Goal: Task Accomplishment & Management: Complete application form

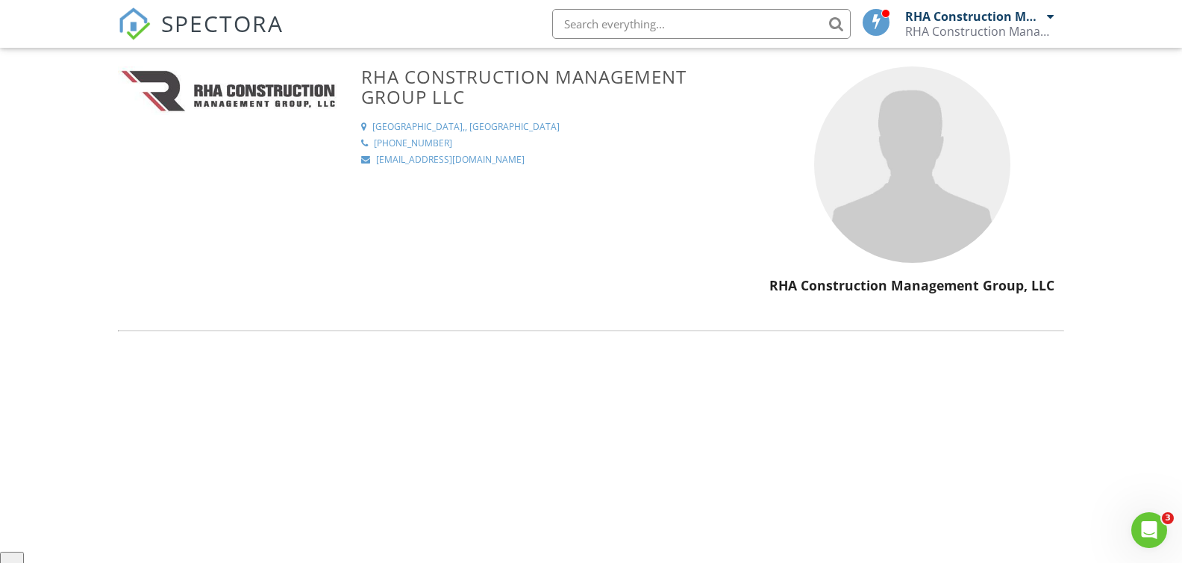
click at [161, 98] on img at bounding box center [228, 90] width 221 height 49
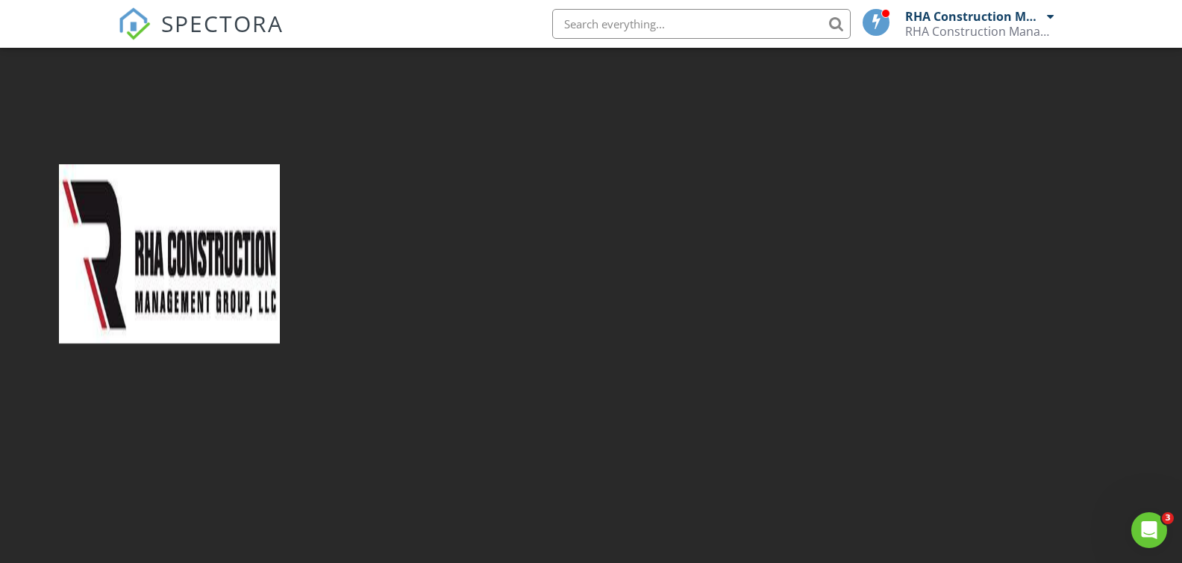
drag, startPoint x: 173, startPoint y: 91, endPoint x: 163, endPoint y: 75, distance: 18.4
click at [174, 90] on div at bounding box center [591, 281] width 1182 height 563
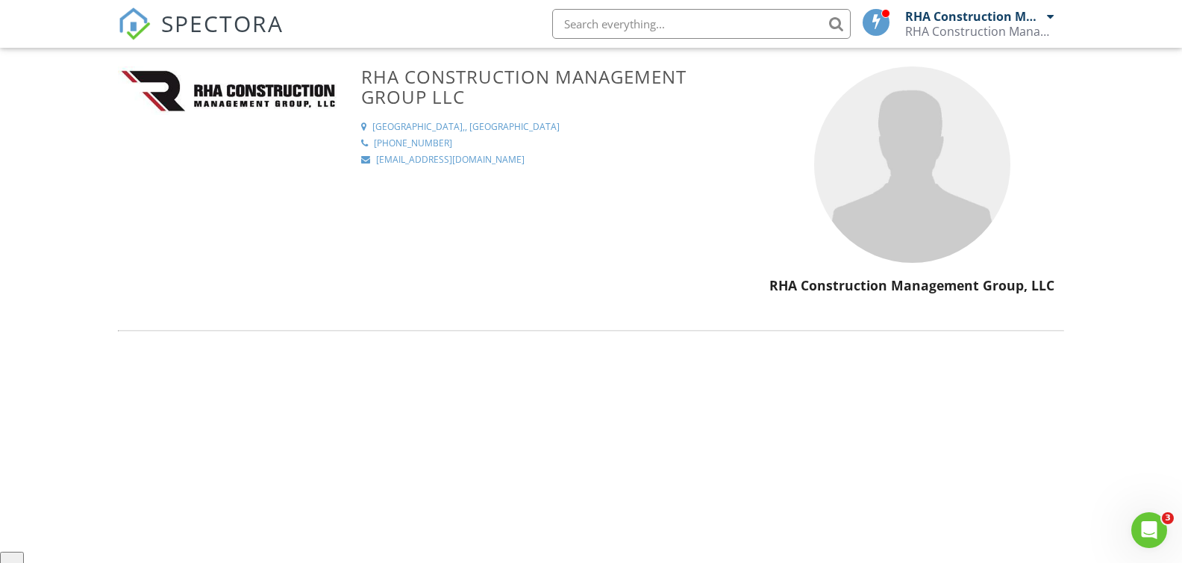
click at [142, 22] on img at bounding box center [134, 23] width 33 height 33
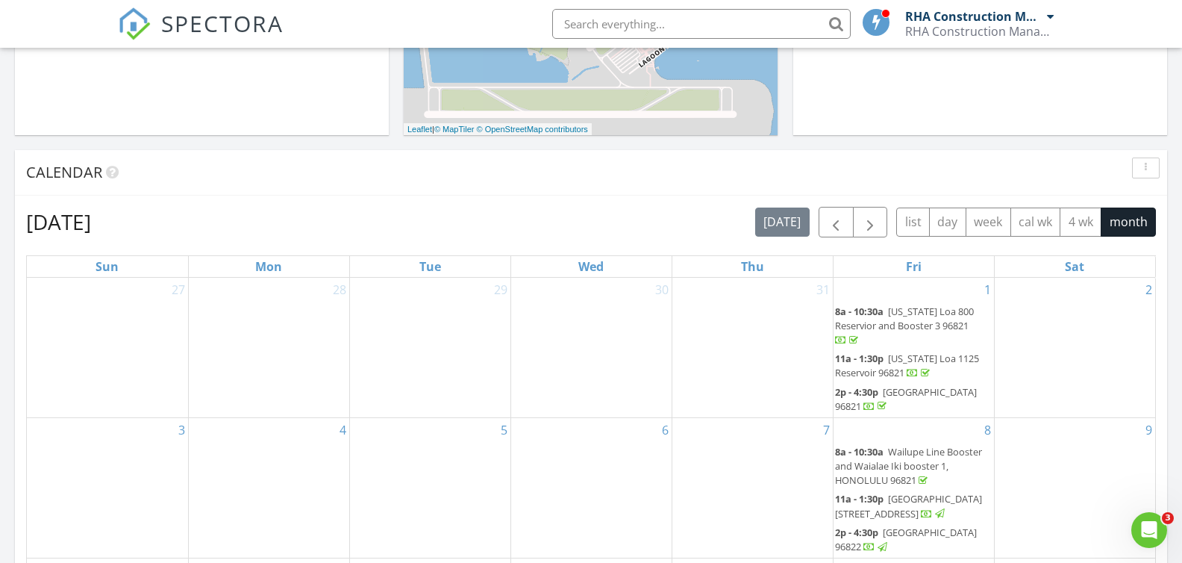
scroll to position [13, 0]
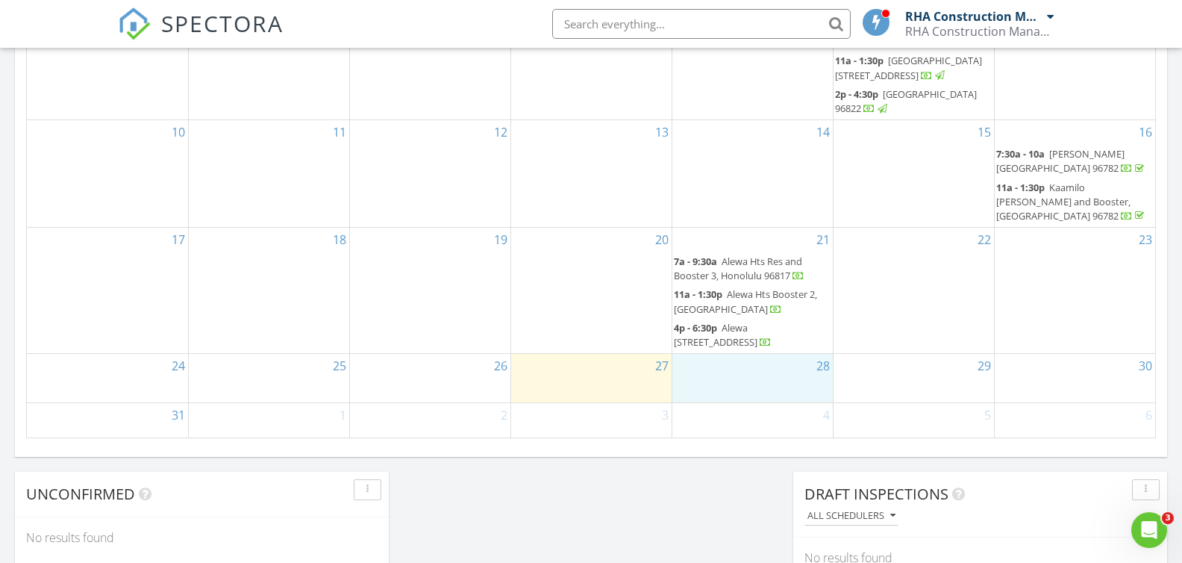
click at [772, 363] on div "28" at bounding box center [752, 378] width 160 height 49
click at [771, 298] on link "Inspection" at bounding box center [751, 301] width 77 height 24
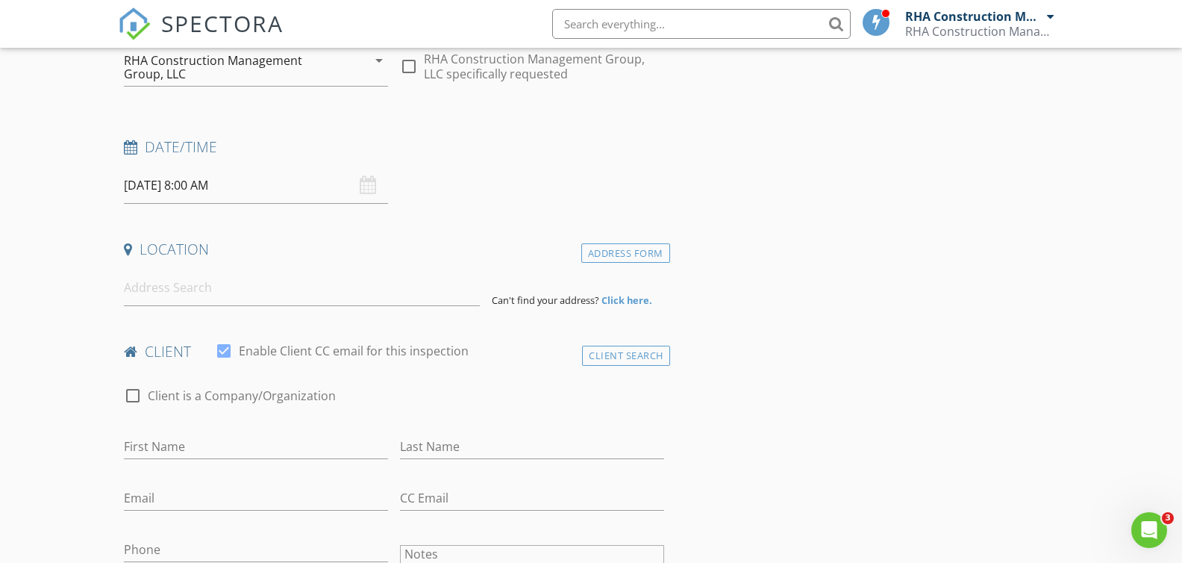
scroll to position [203, 0]
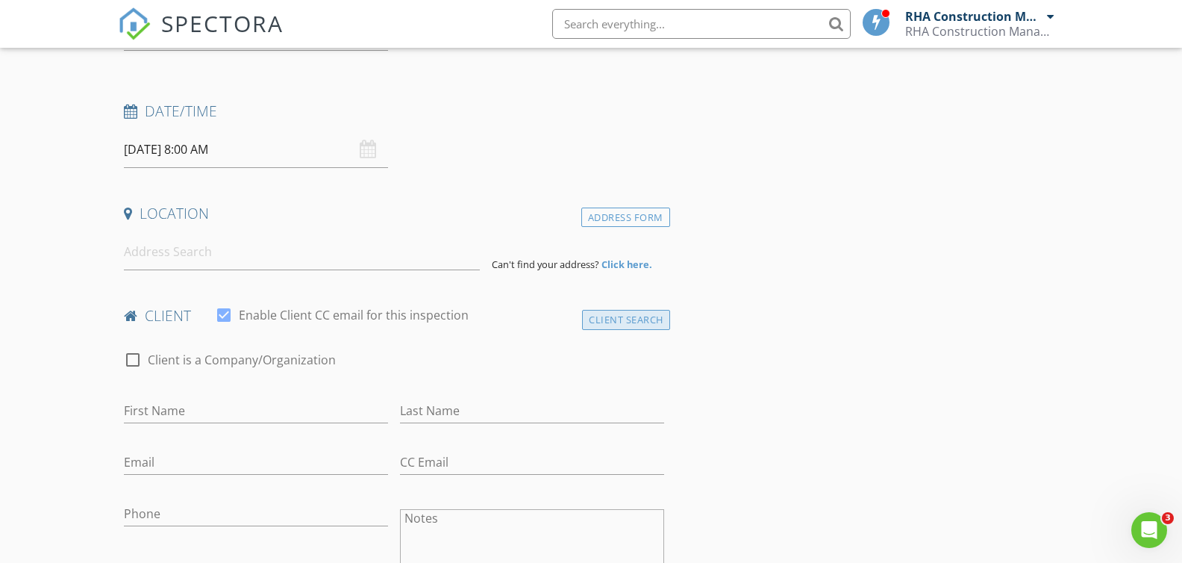
click at [636, 322] on div "Client Search" at bounding box center [626, 320] width 88 height 20
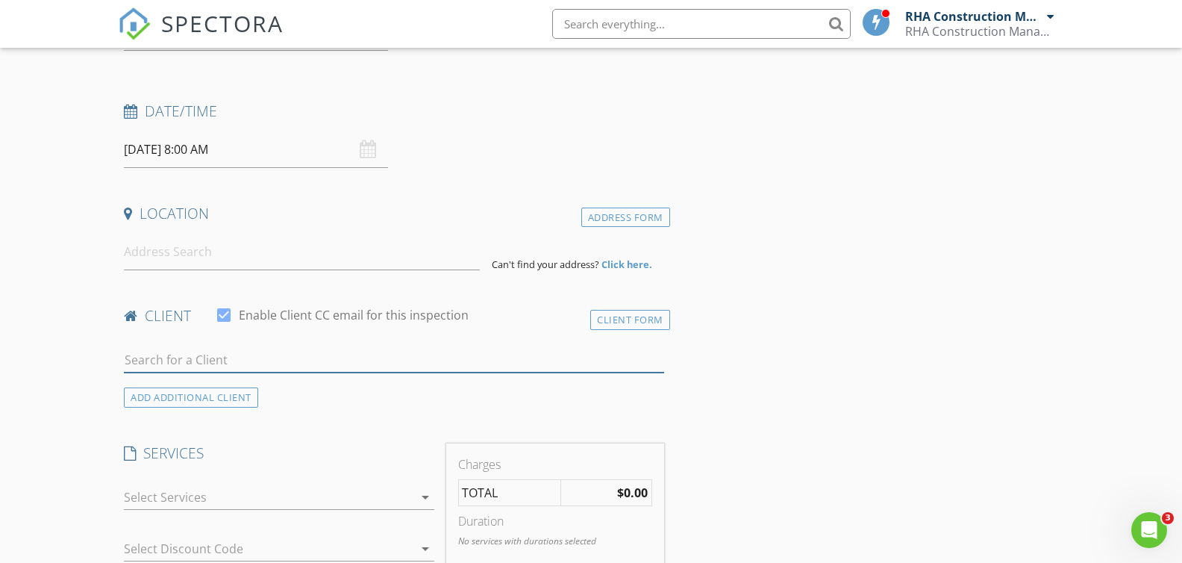
click at [189, 363] on input "text" at bounding box center [393, 360] width 539 height 25
type input "Bws"
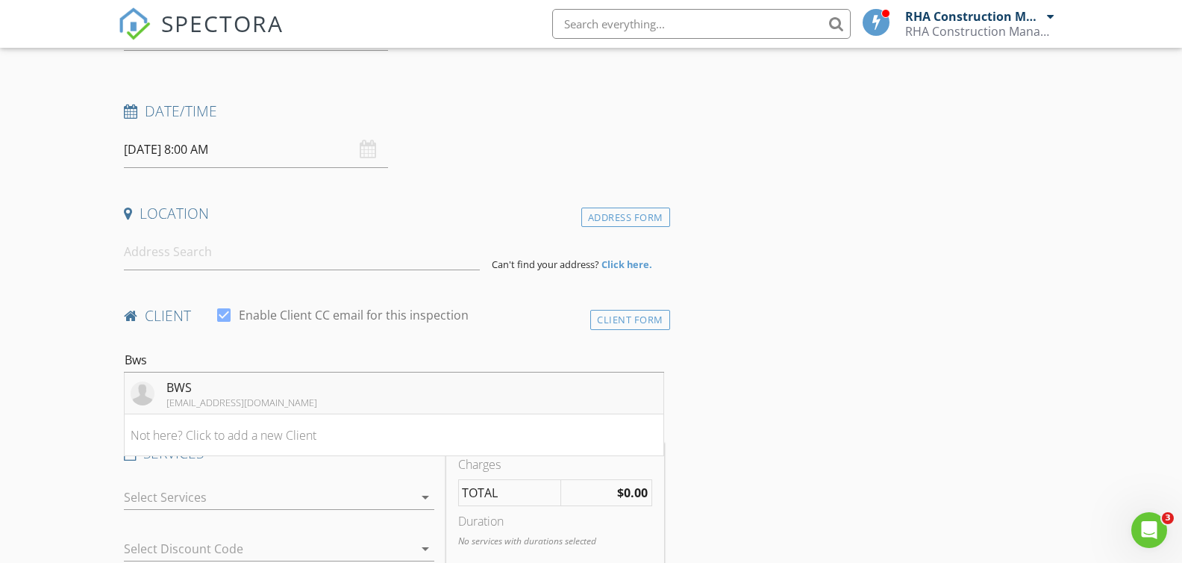
click at [272, 397] on li "BWS bbosworth@rhacm.com" at bounding box center [394, 393] width 538 height 42
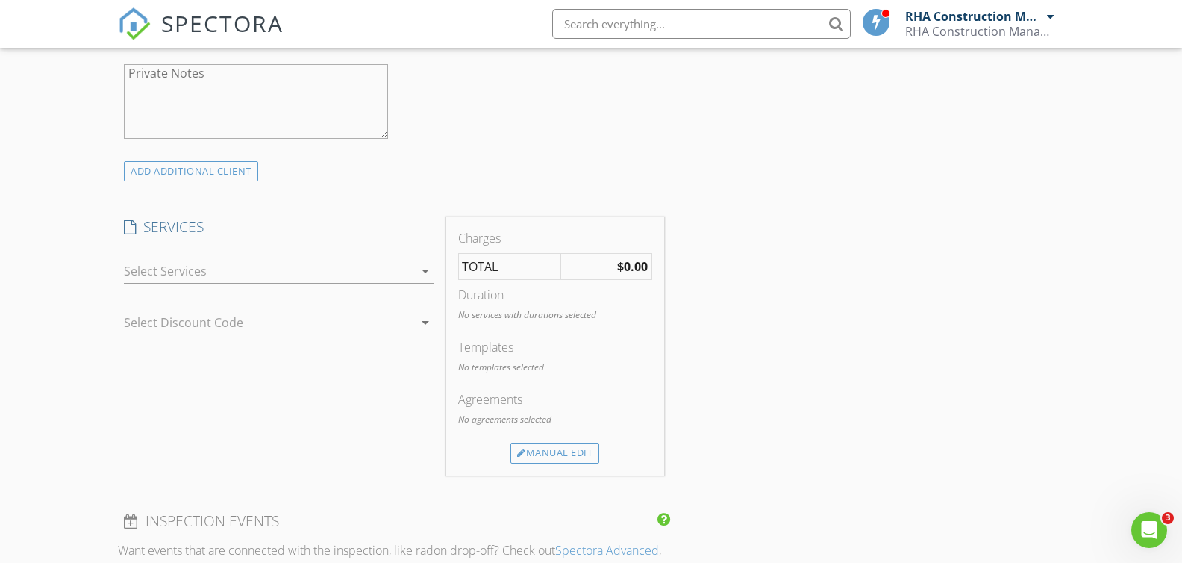
scroll to position [769, 0]
click at [424, 266] on icon "arrow_drop_down" at bounding box center [425, 266] width 18 height 18
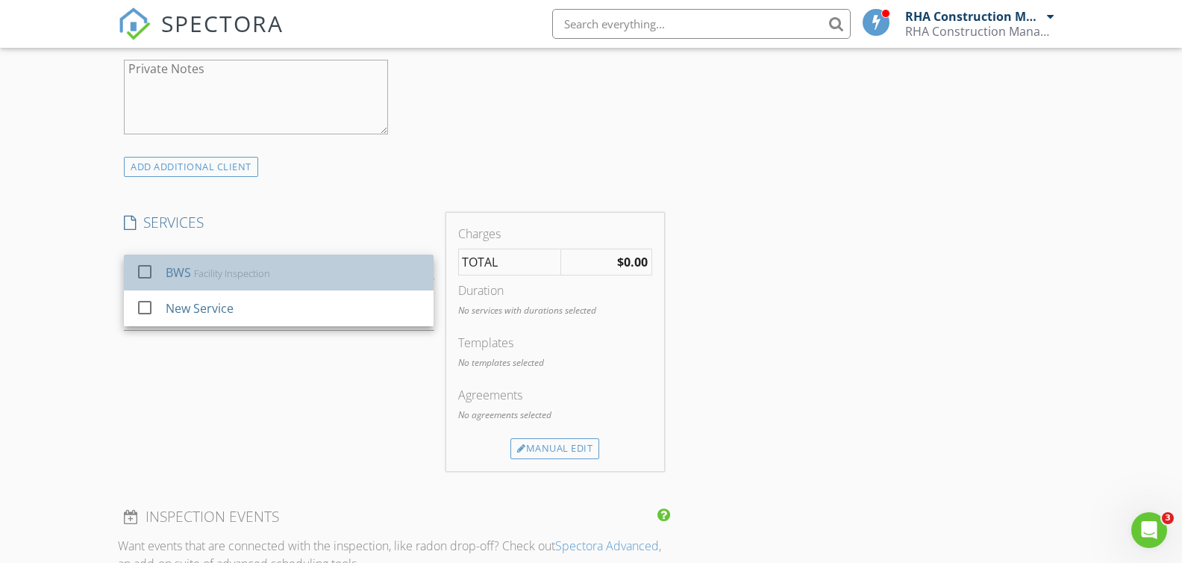
click at [378, 278] on div "BWS Facility Inspection" at bounding box center [294, 272] width 256 height 30
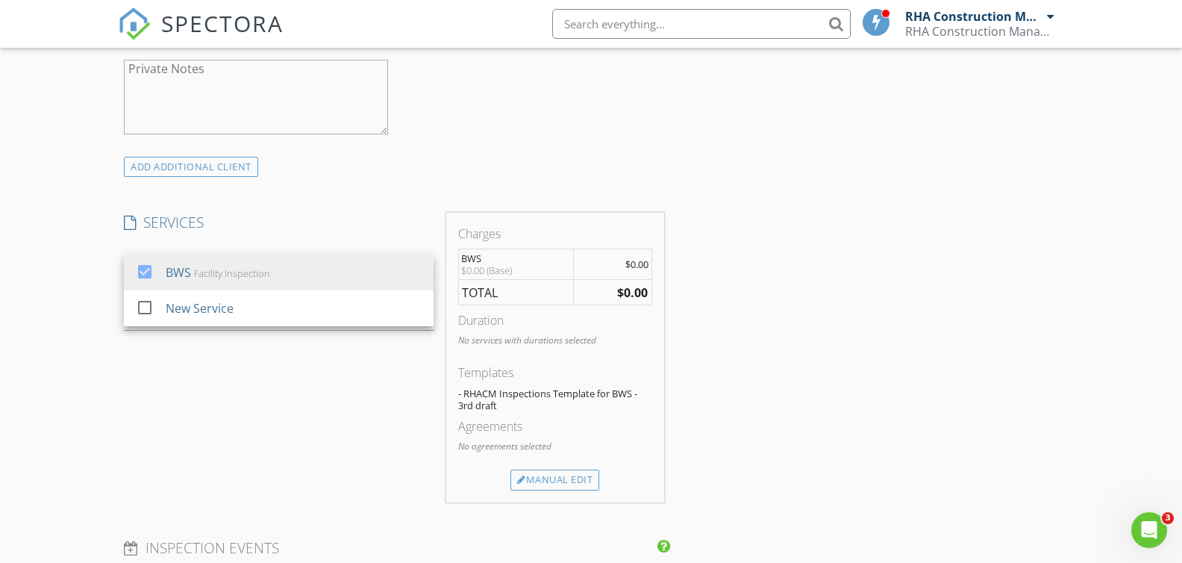
scroll to position [768, 0]
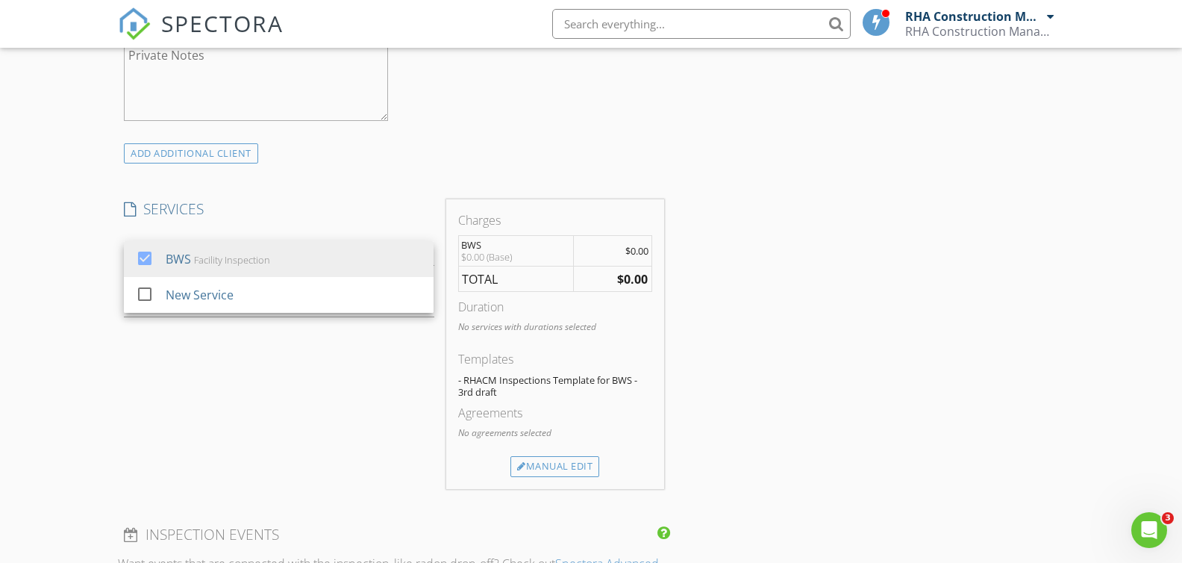
click at [318, 414] on div "SERVICES check_box BWS Facility Inspection check_box_outline_blank New Service …" at bounding box center [279, 344] width 322 height 290
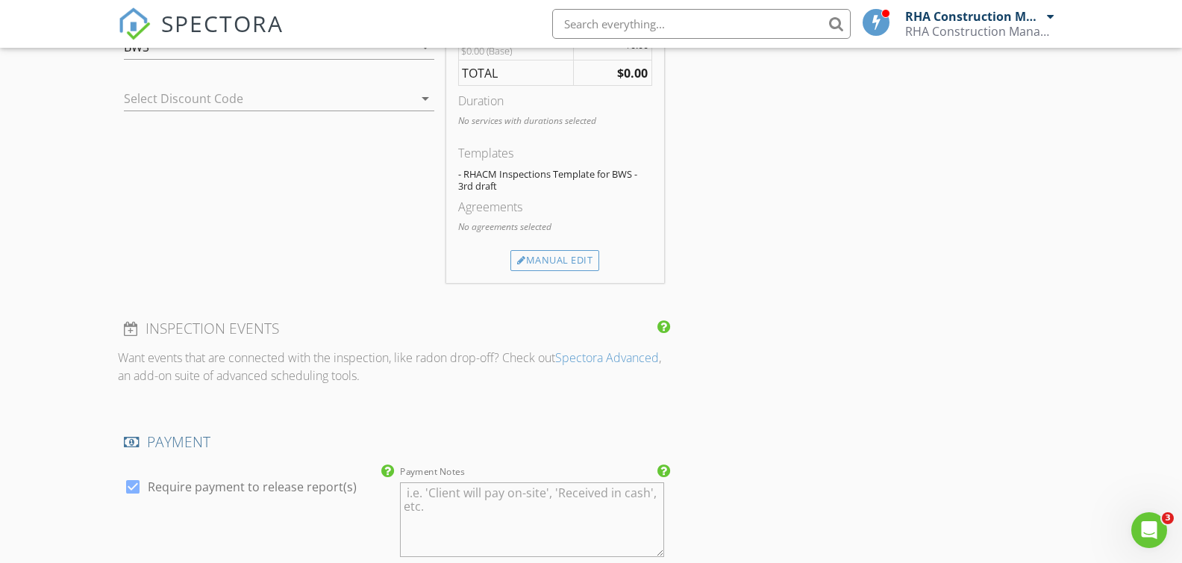
scroll to position [251, 0]
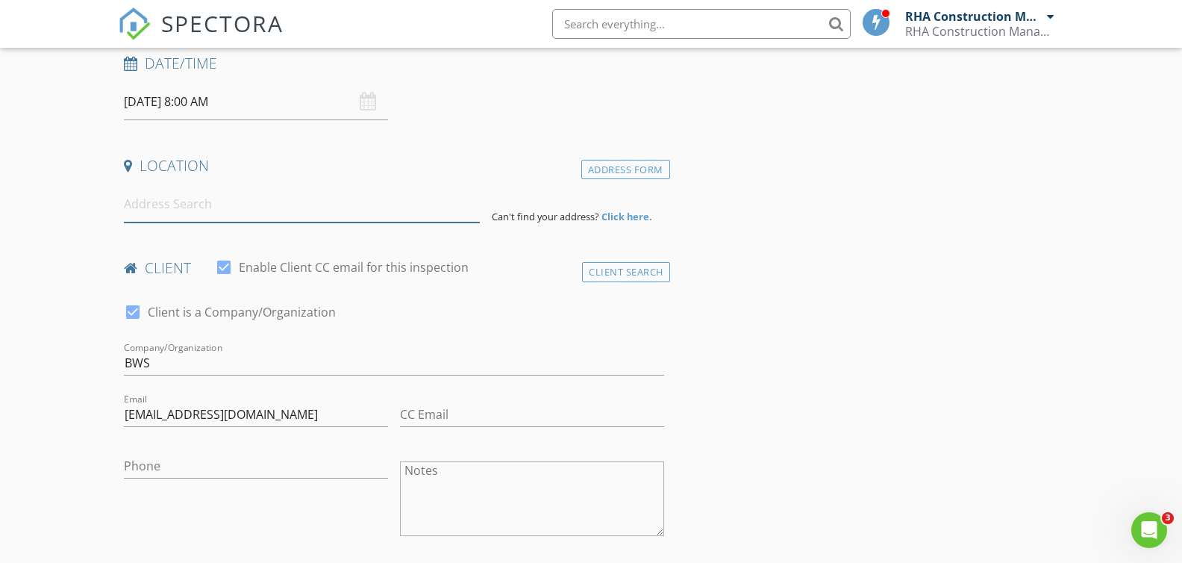
click at [203, 202] on input at bounding box center [302, 204] width 356 height 37
click at [178, 207] on input at bounding box center [302, 204] width 356 height 37
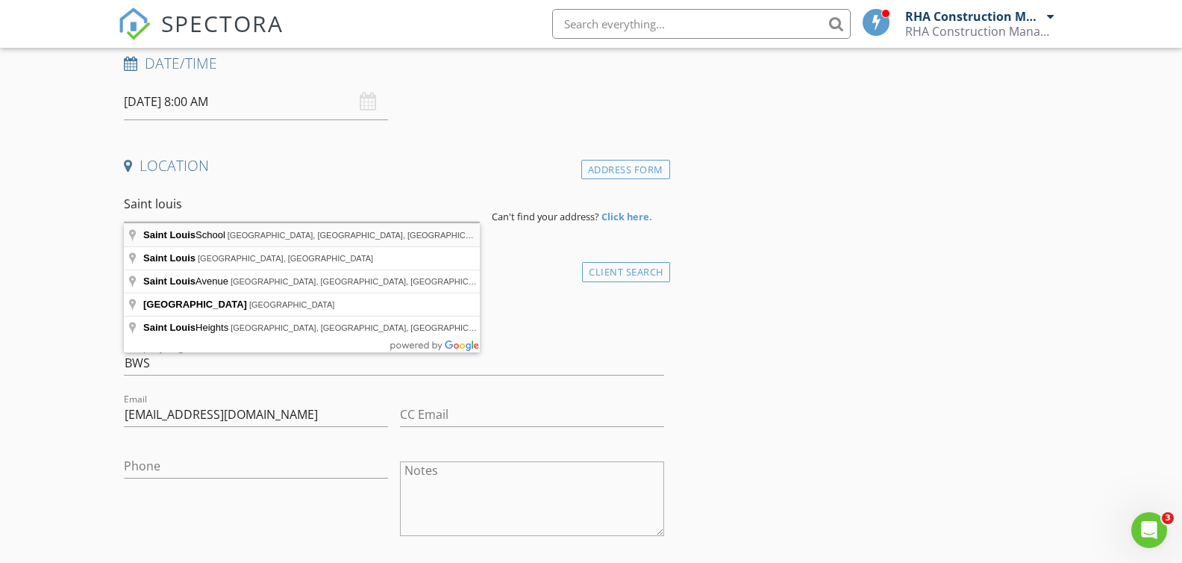
type input "Saint Louis School, Waialae Avenue, Honolulu, HI, USA"
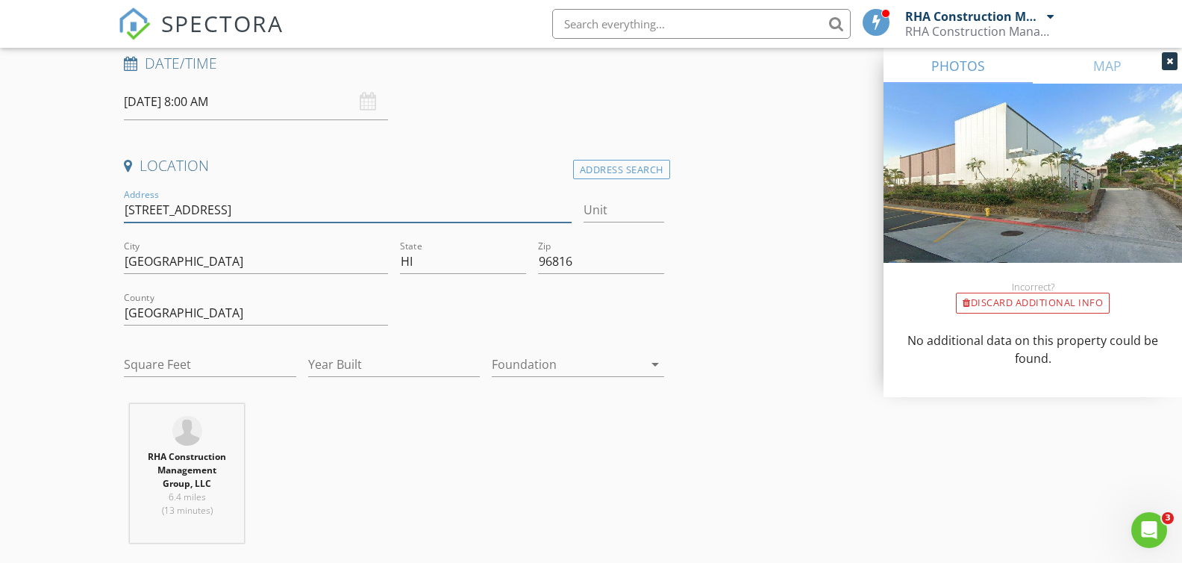
drag, startPoint x: 126, startPoint y: 208, endPoint x: 275, endPoint y: 219, distance: 148.9
click at [275, 219] on input "3142 Waialae Ave" at bounding box center [348, 210] width 448 height 25
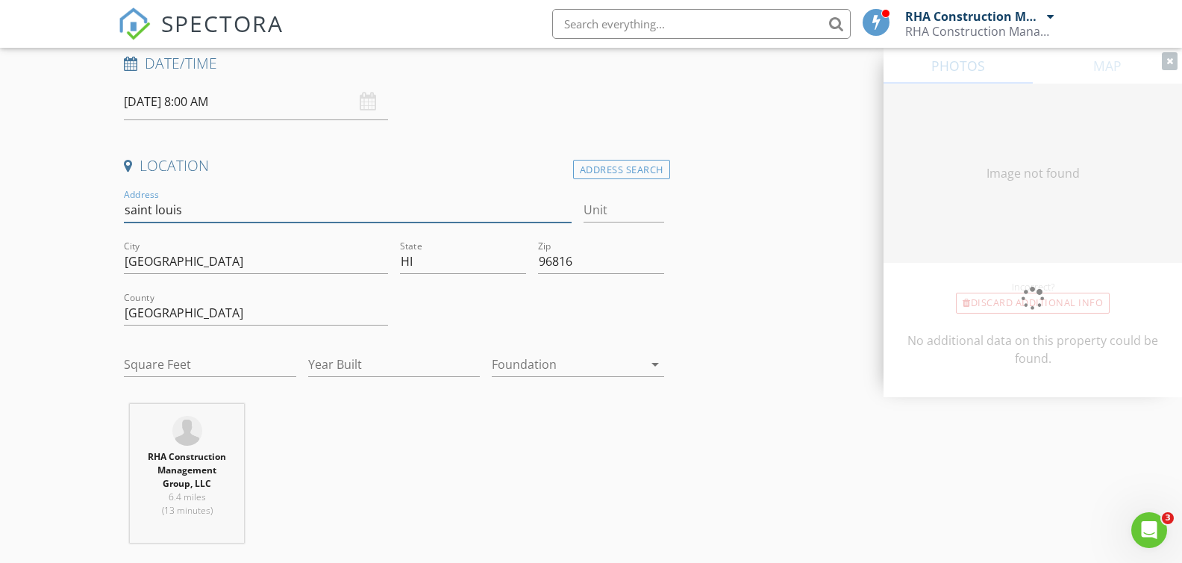
type input "saint louis"
type input "0"
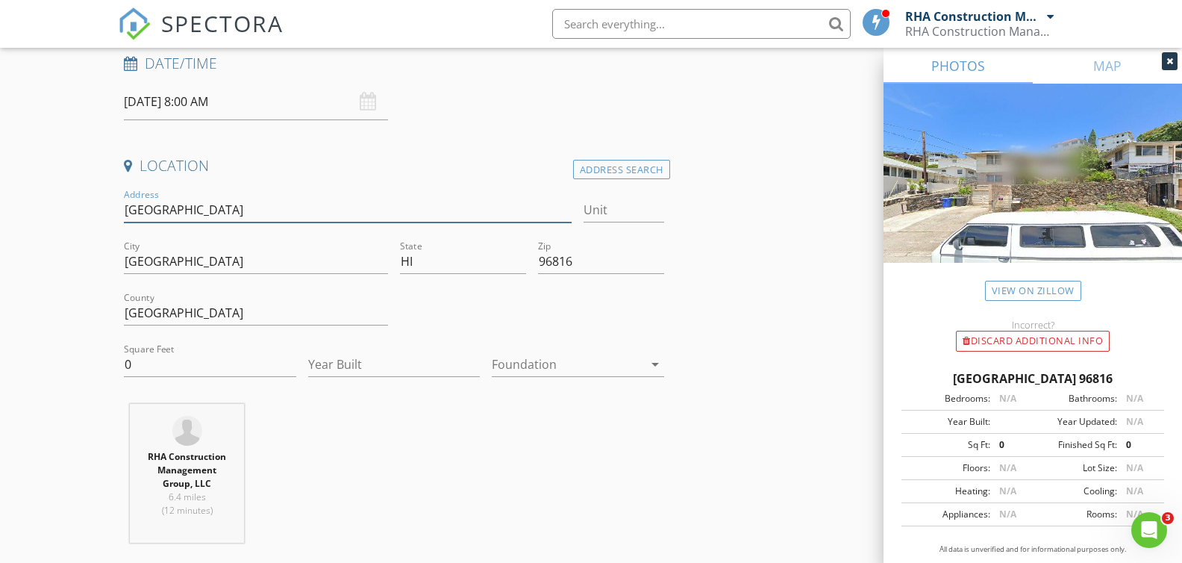
type input "saint louis heights"
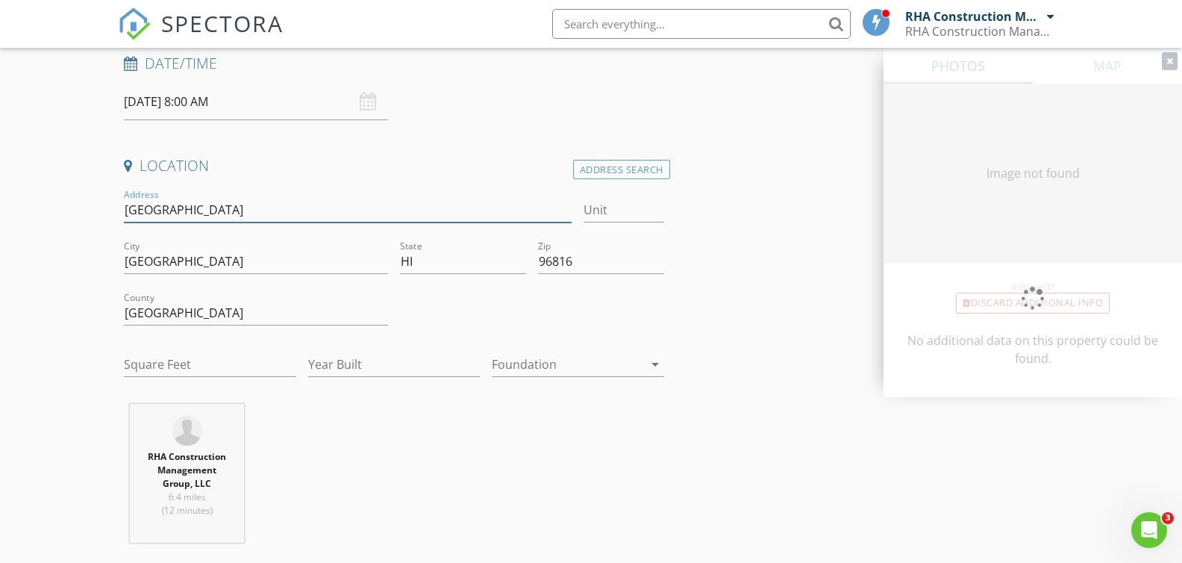
type input "0"
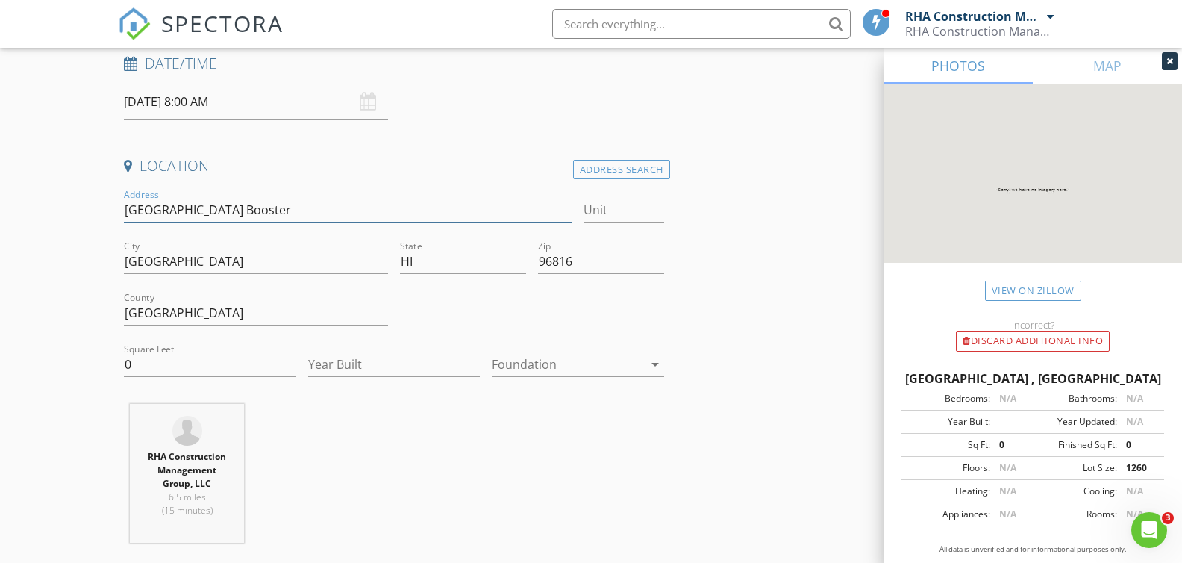
type input "saint louis heights Booster 1"
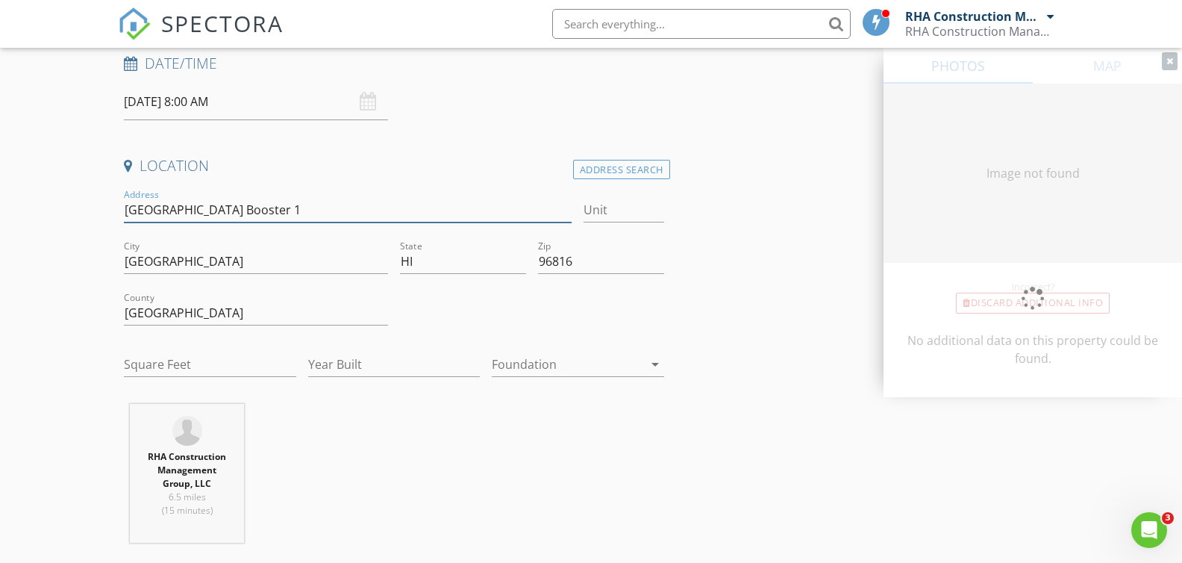
type input "0"
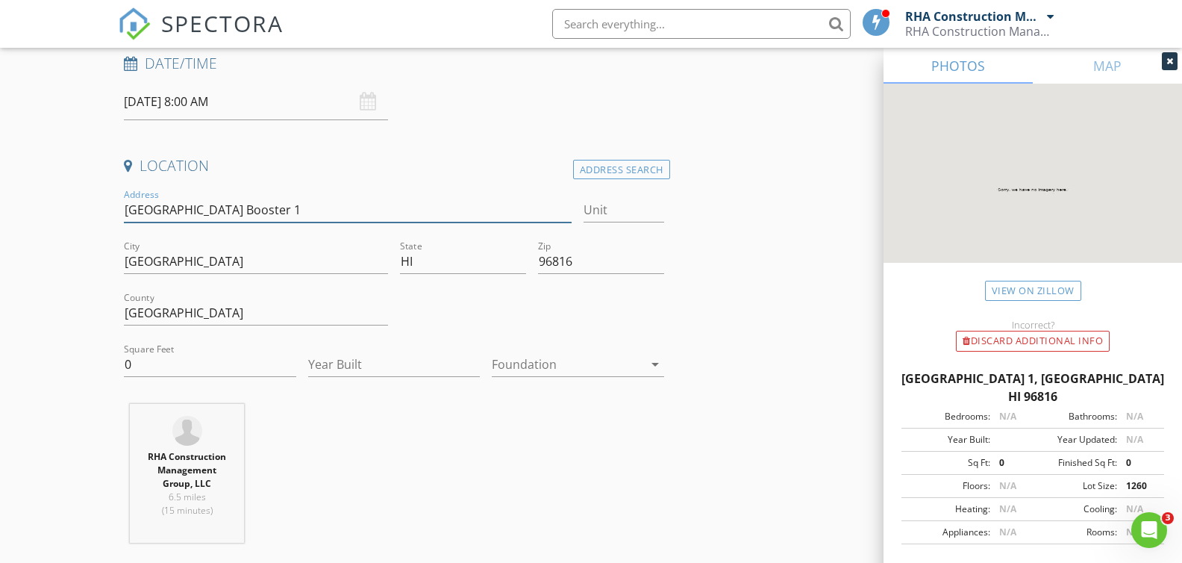
drag, startPoint x: 125, startPoint y: 208, endPoint x: 154, endPoint y: 208, distance: 29.1
click at [155, 208] on input "saint louis heights Booster 1" at bounding box center [348, 210] width 448 height 25
type input "Stlouis heights Booster 1"
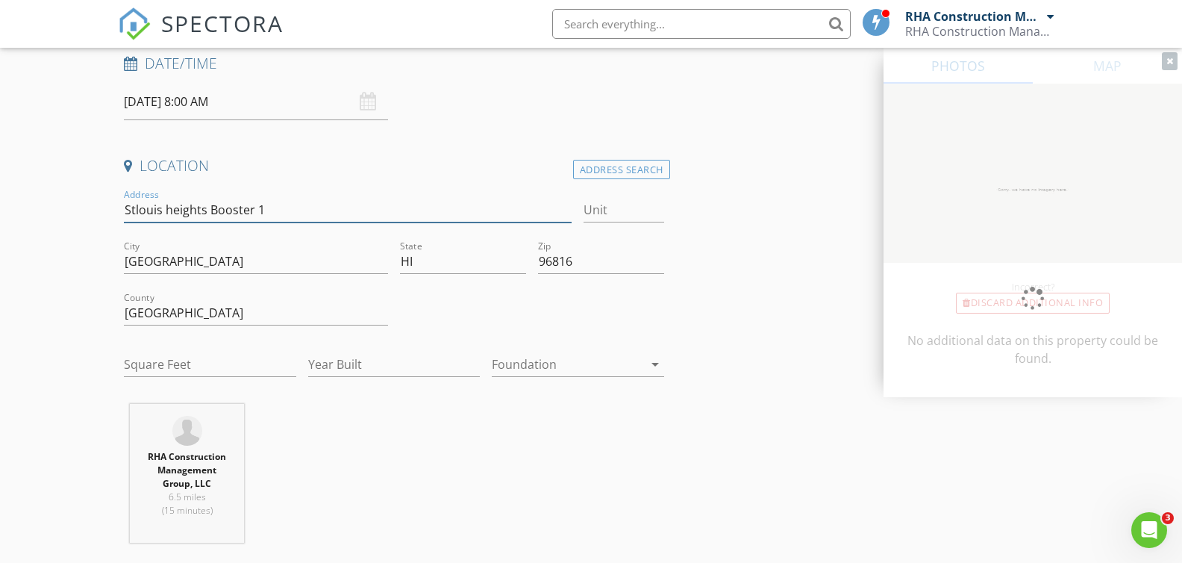
type input "St louis heights Booster 1"
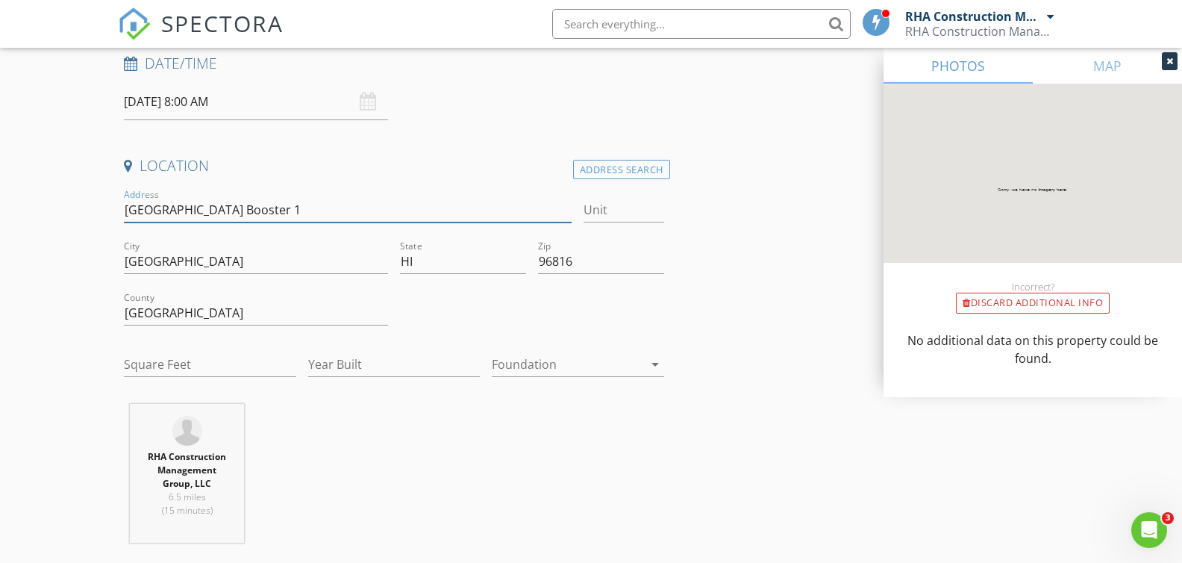
scroll to position [250, 0]
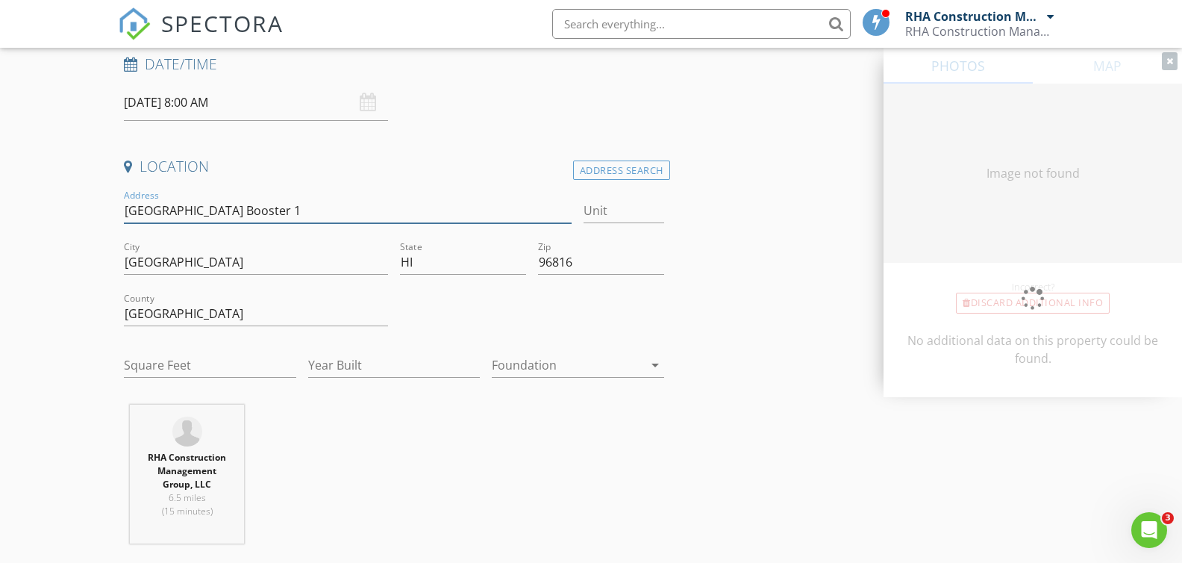
click at [140, 209] on input "St louis heights Booster 1" at bounding box center [348, 210] width 448 height 25
type input "0"
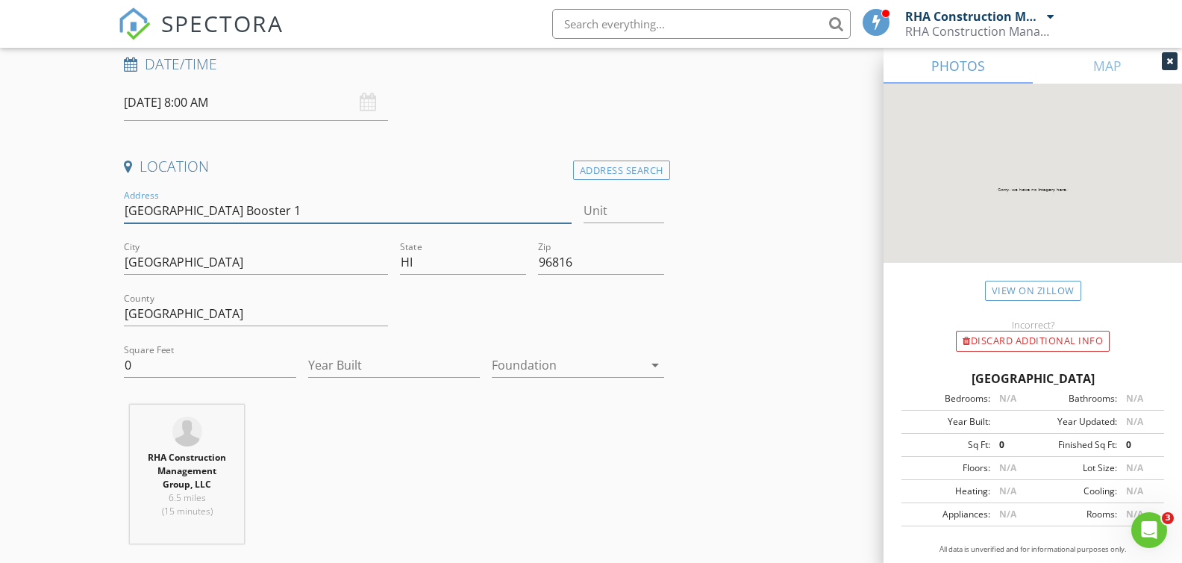
type input "St Louis heights Booster 1"
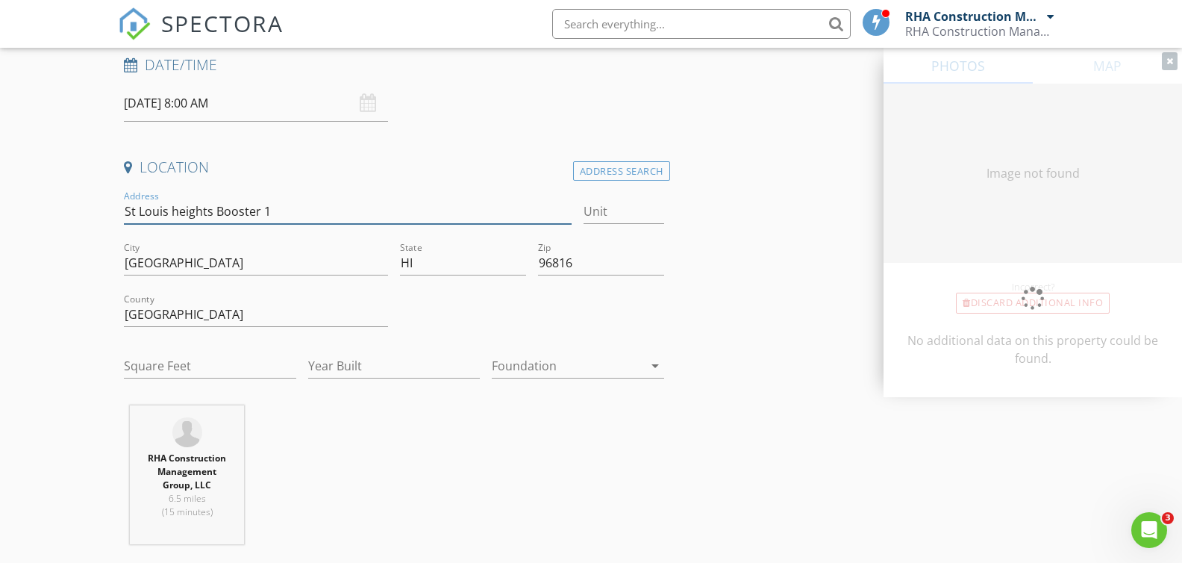
type input "0"
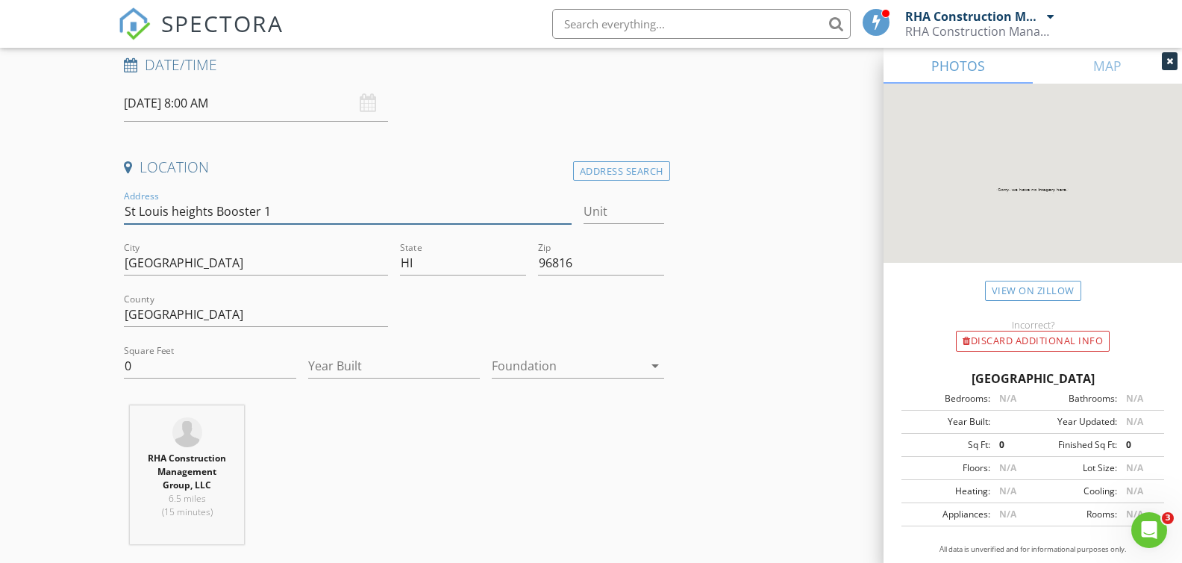
type input "St Louis heights Booster 1"
click at [410, 184] on div "Location" at bounding box center [393, 172] width 551 height 30
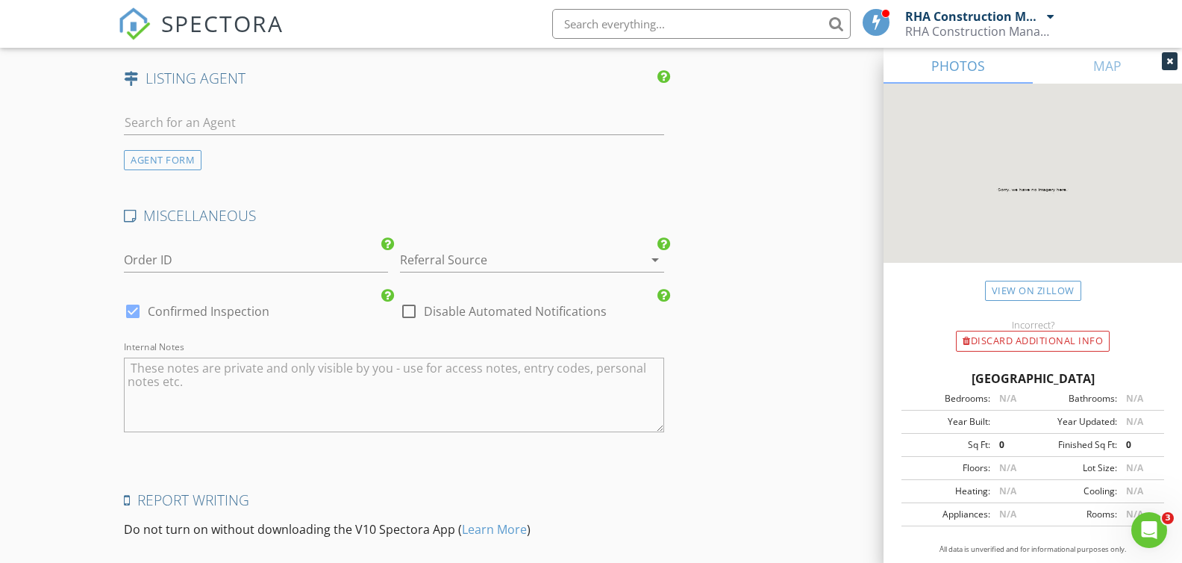
scroll to position [2165, 0]
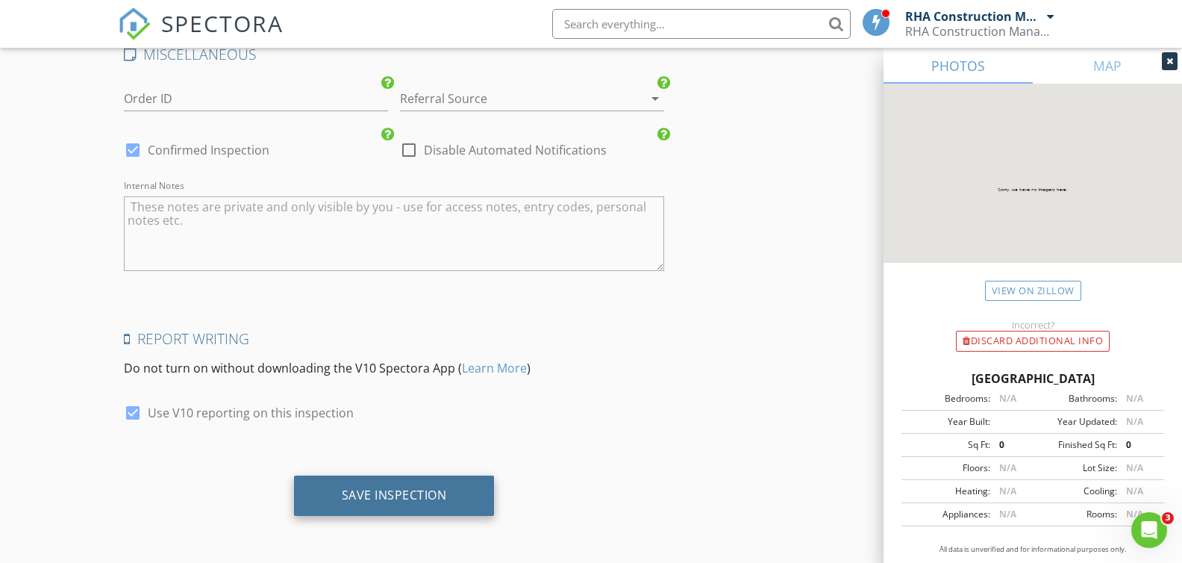
click at [325, 494] on div "Save Inspection" at bounding box center [394, 495] width 201 height 40
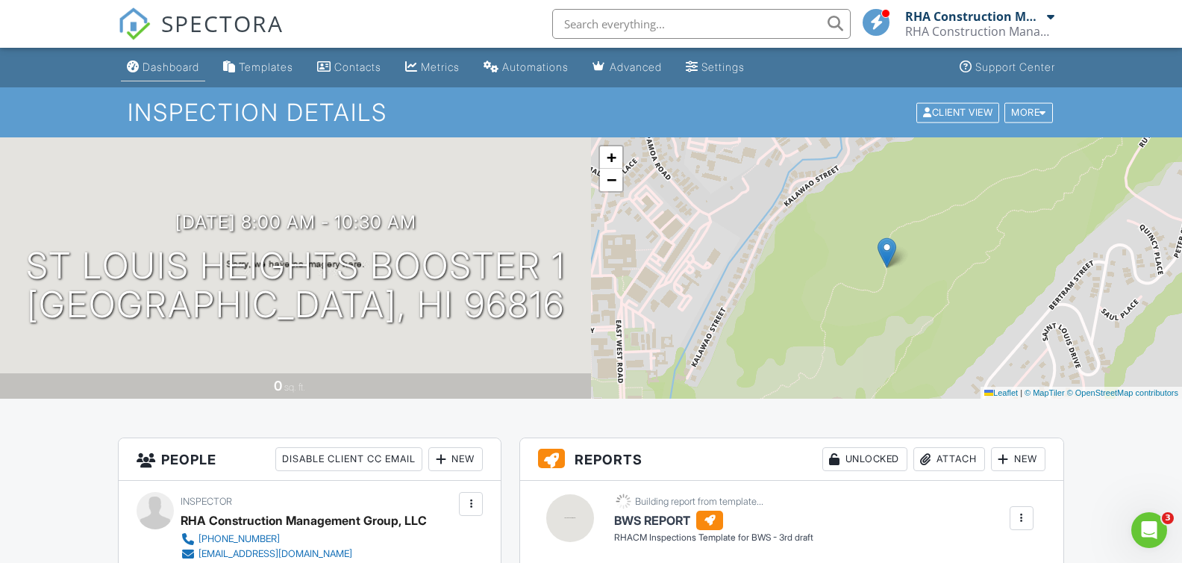
click at [187, 69] on div "Dashboard" at bounding box center [171, 66] width 57 height 13
click at [0, 0] on div at bounding box center [0, 0] width 0 height 0
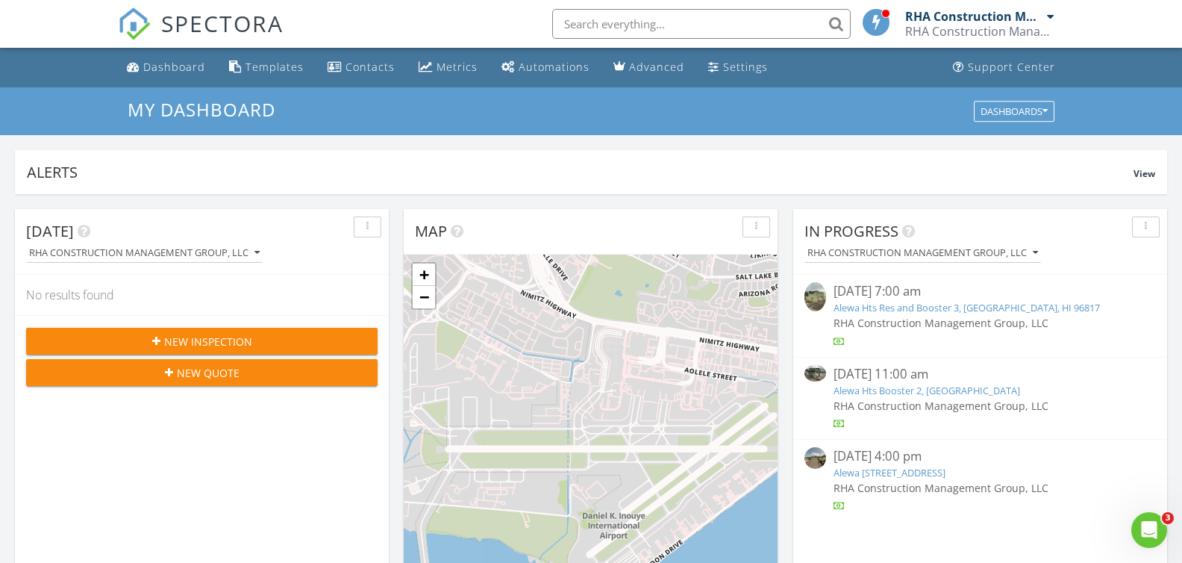
click at [204, 341] on span "New Inspection" at bounding box center [208, 342] width 88 height 16
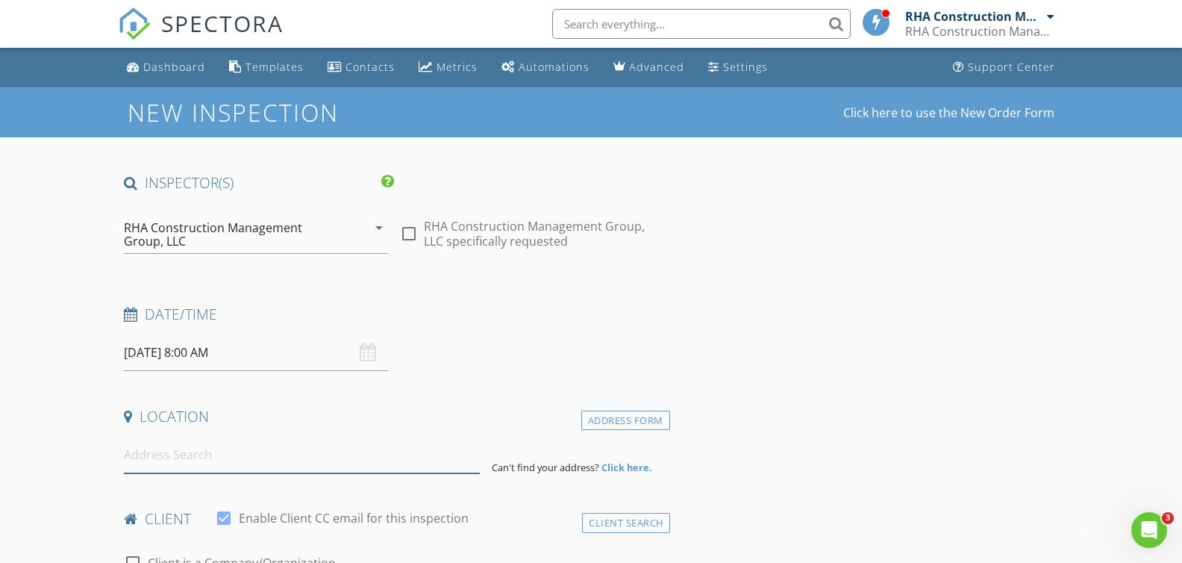
click at [181, 457] on input at bounding box center [302, 455] width 356 height 37
drag, startPoint x: 364, startPoint y: 451, endPoint x: 93, endPoint y: 443, distance: 271.0
drag, startPoint x: 387, startPoint y: 455, endPoint x: 117, endPoint y: 452, distance: 269.4
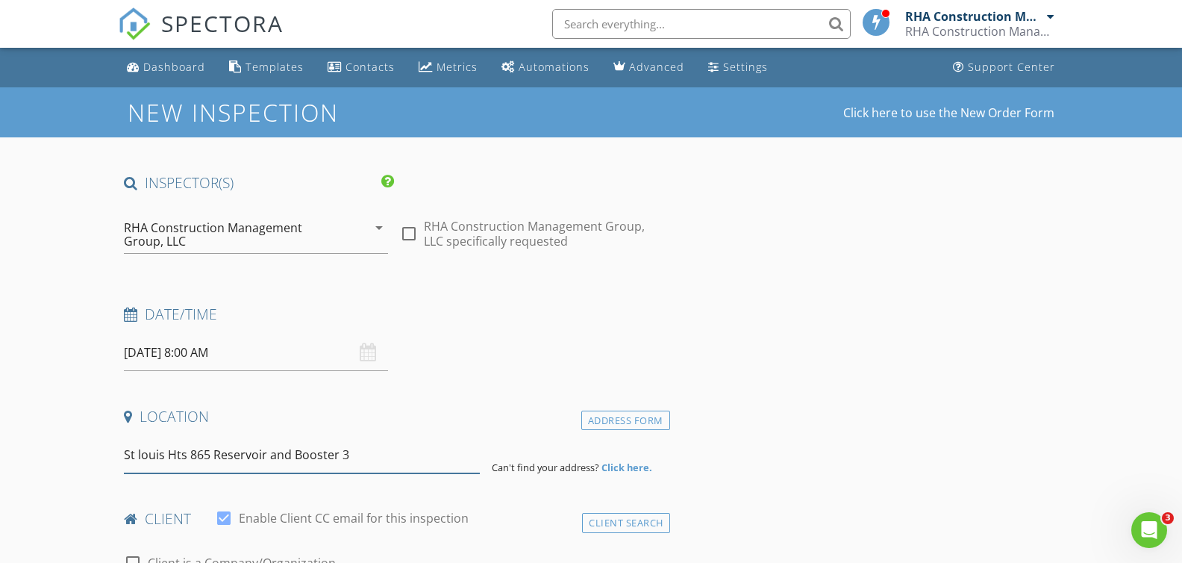
drag, startPoint x: 227, startPoint y: 466, endPoint x: 219, endPoint y: 464, distance: 7.6
click at [225, 465] on input "St louis Hts 865 Reservoir and Booster 3" at bounding box center [302, 455] width 356 height 37
click at [342, 452] on input "St louis Hts 865 Reservoir and Booster 3" at bounding box center [302, 455] width 356 height 37
drag, startPoint x: 191, startPoint y: 455, endPoint x: 394, endPoint y: 458, distance: 203.0
click at [390, 458] on input "St louis Hts 865 Reservoir and Booster 3" at bounding box center [302, 455] width 356 height 37
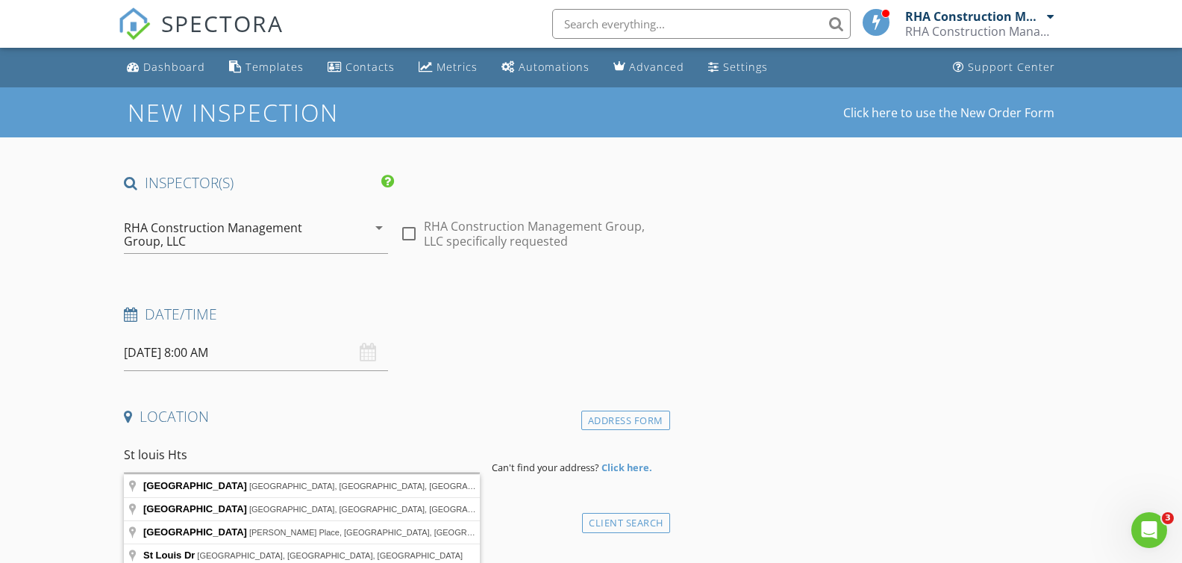
type input "St Louis Heights, Honolulu, HI, USA"
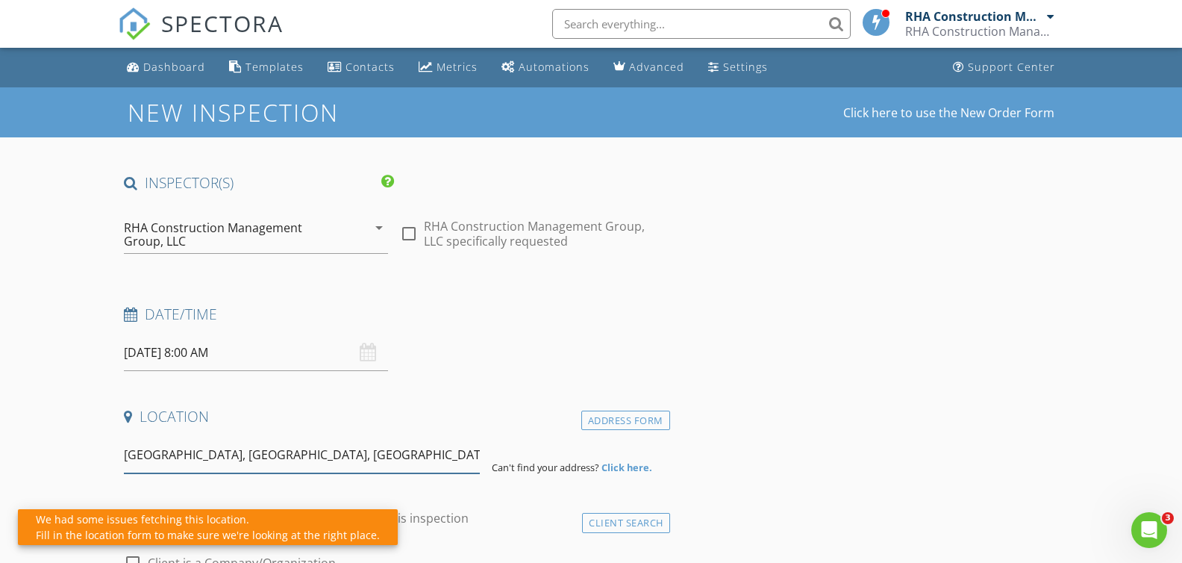
click at [358, 461] on input "St Louis Heights, Honolulu, HI, USA" at bounding box center [302, 455] width 356 height 37
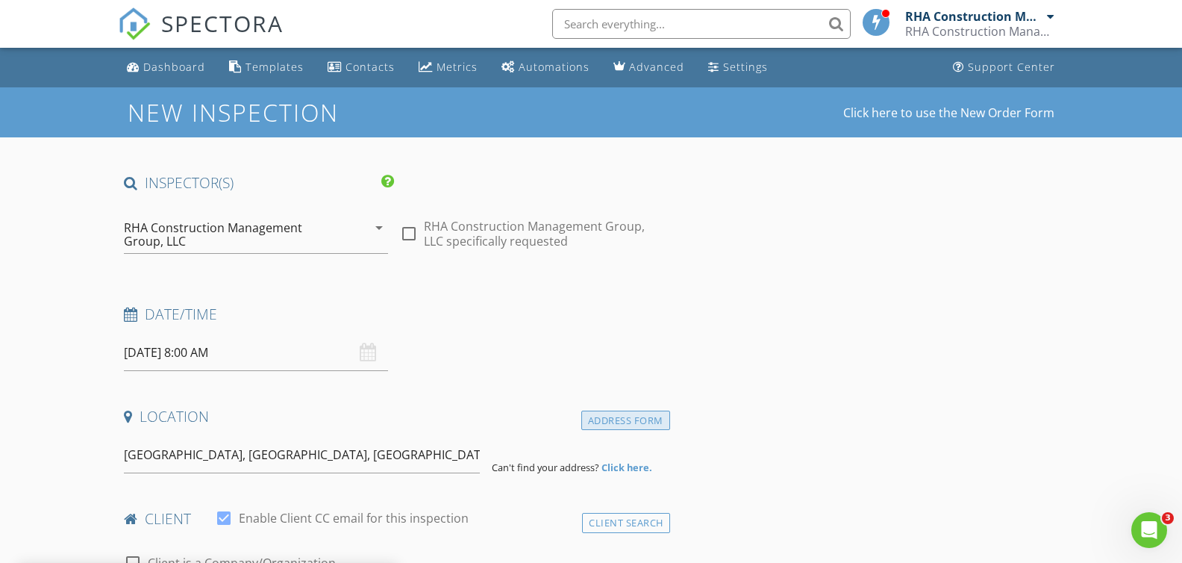
click at [634, 428] on div "Address Form" at bounding box center [625, 420] width 89 height 20
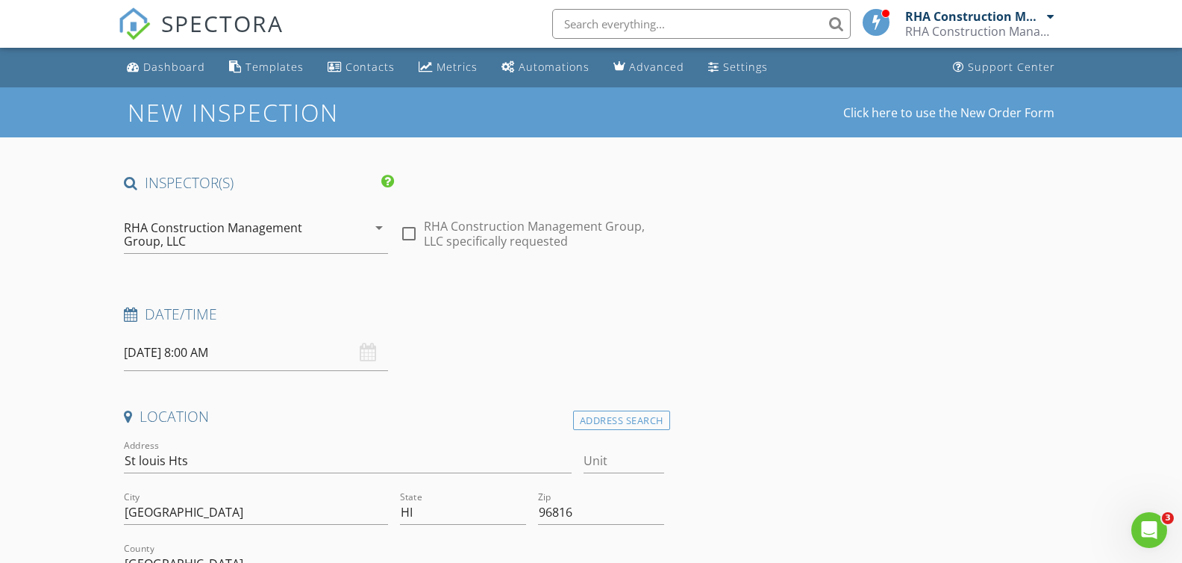
type input "0"
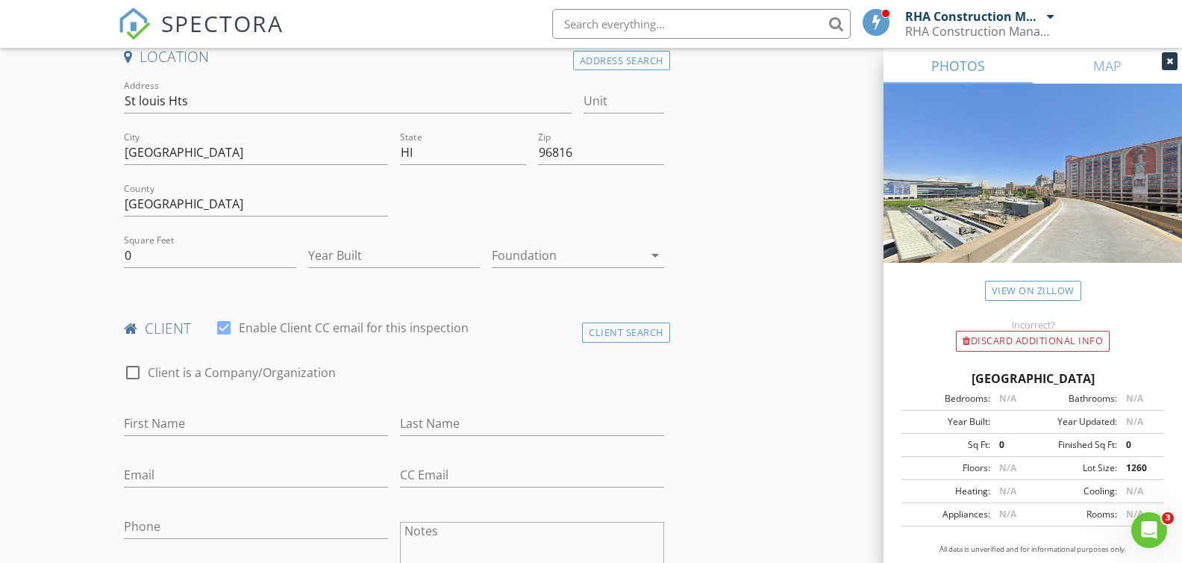
scroll to position [354, 0]
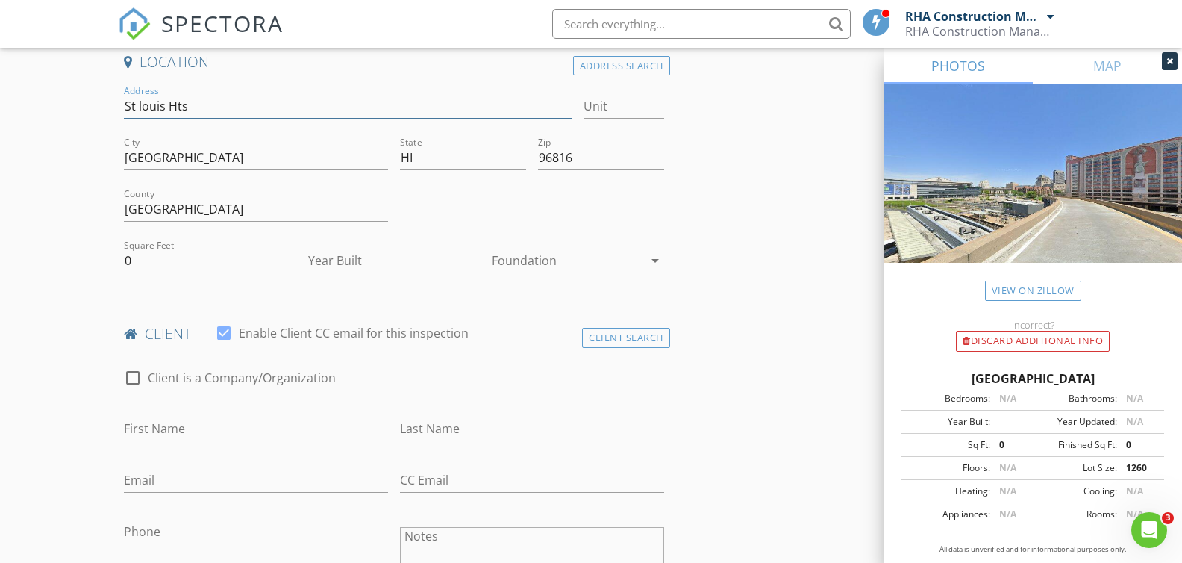
drag, startPoint x: 205, startPoint y: 102, endPoint x: 154, endPoint y: 108, distance: 51.1
paste input "865 Reservoir and Booster 3"
drag, startPoint x: 534, startPoint y: 369, endPoint x: 477, endPoint y: 362, distance: 57.8
click at [533, 369] on div "check_box_outline_blank Client is a Company/Organization" at bounding box center [393, 385] width 539 height 39
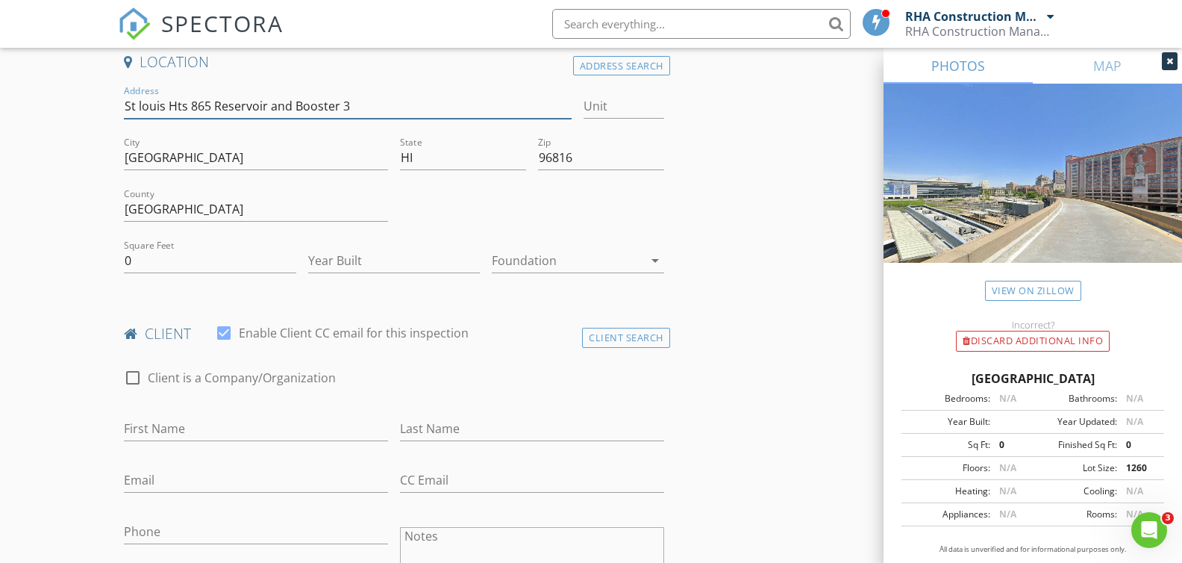
click at [138, 105] on input "St louis Hts 865 Reservoir and Booster 3" at bounding box center [348, 106] width 448 height 25
type input "St Louis Hts 865 Reservoir and Booster 3"
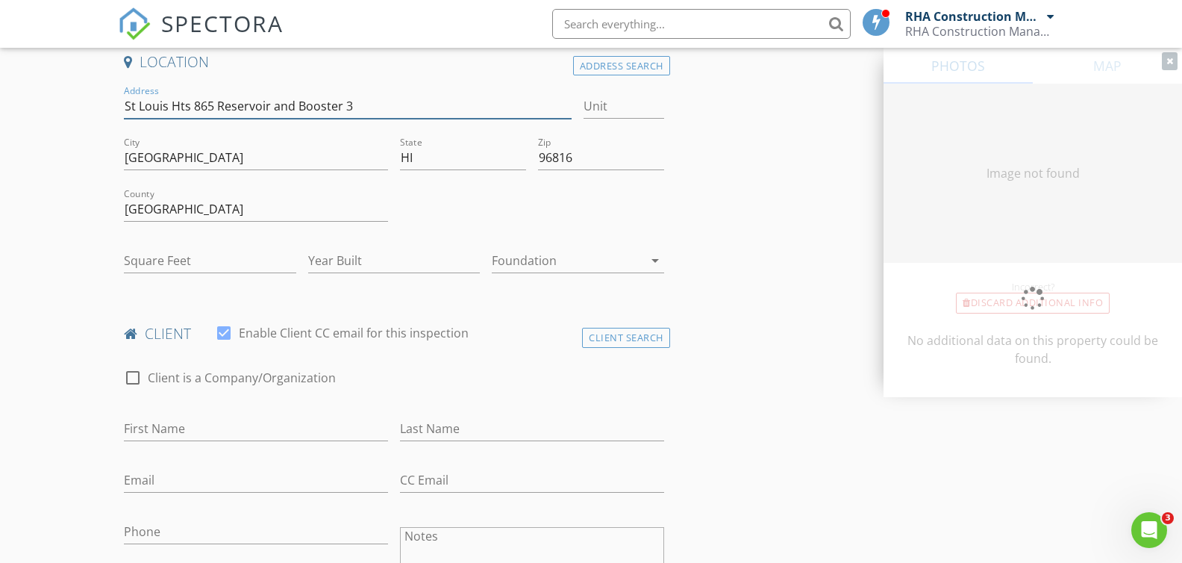
type input "0"
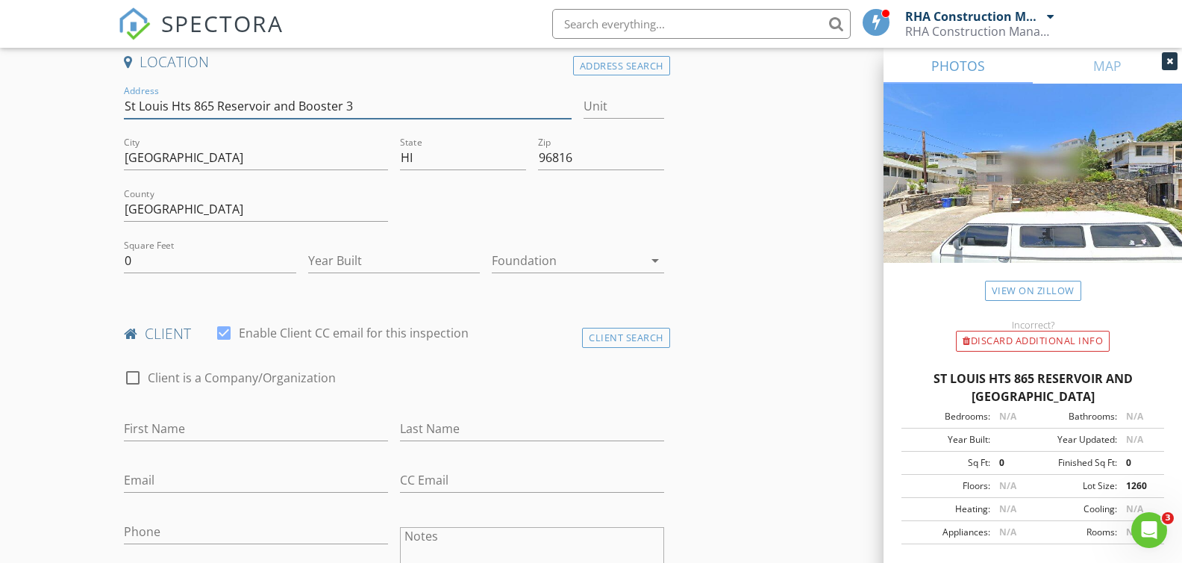
type input "St Louis Hts 865 Reservoir and Booster 3"
click at [511, 326] on h4 "client" at bounding box center [393, 333] width 539 height 19
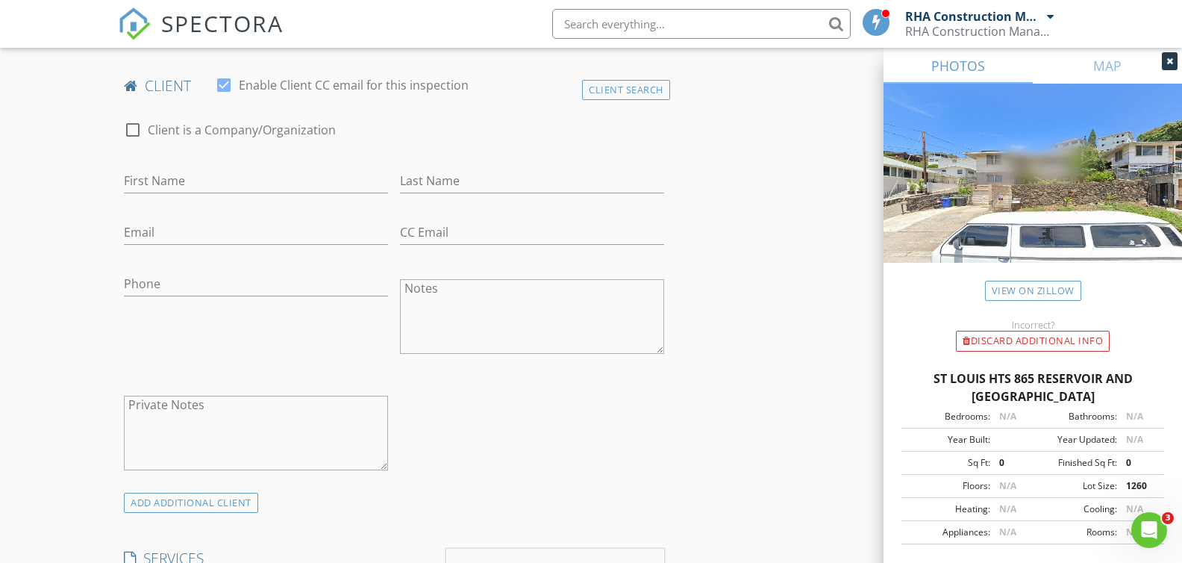
scroll to position [505, 0]
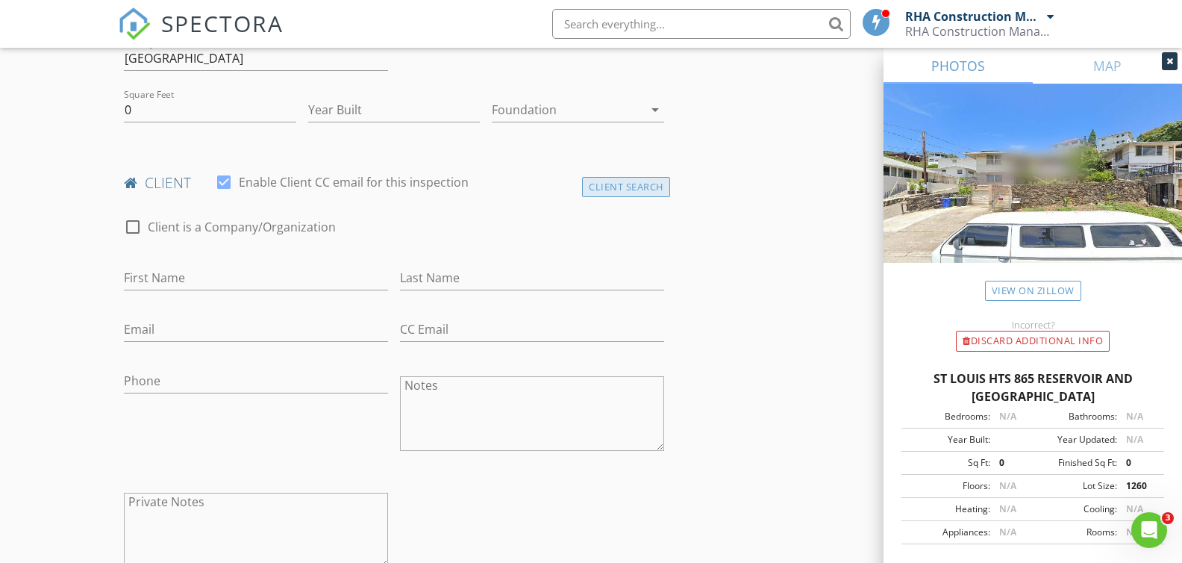
click at [618, 184] on div "Client Search" at bounding box center [626, 187] width 88 height 20
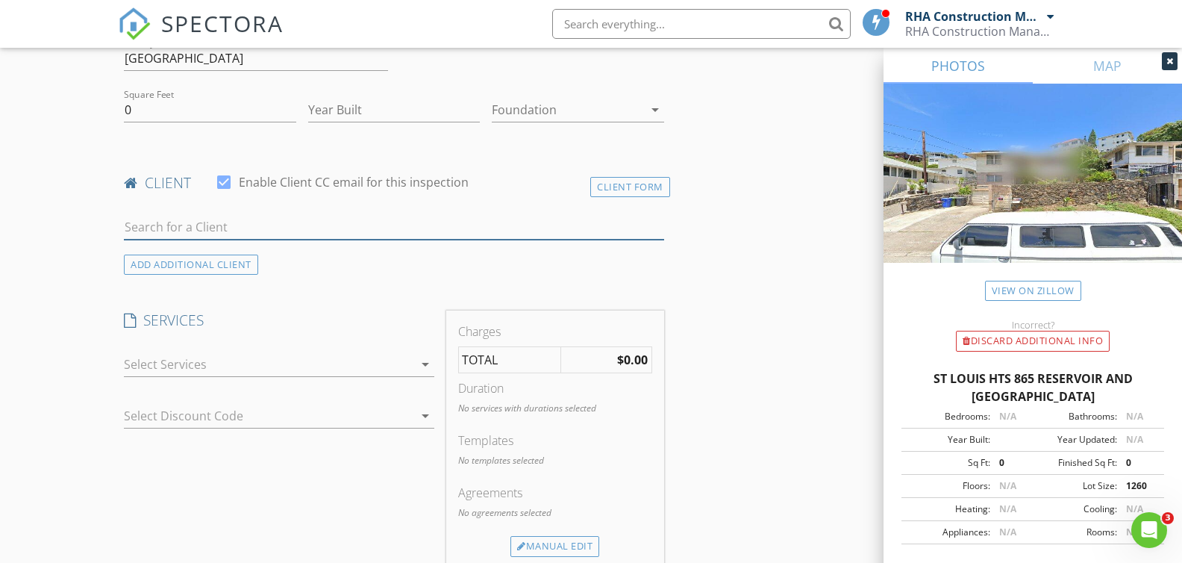
click at [180, 223] on input "text" at bounding box center [393, 227] width 539 height 25
type input "Bws"
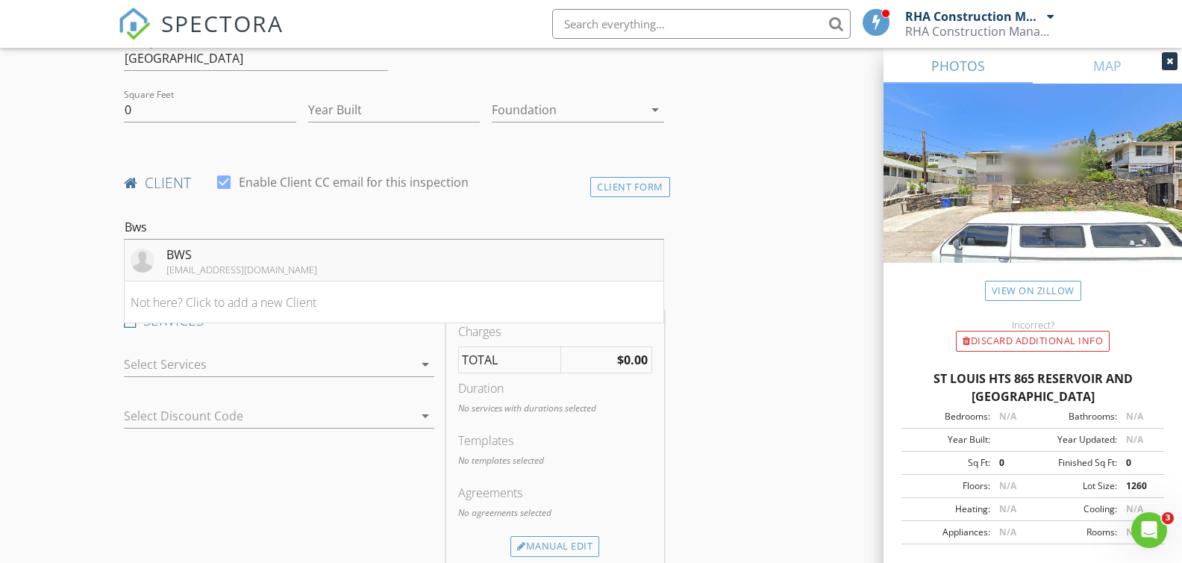
click at [211, 252] on div "BWS" at bounding box center [241, 254] width 151 height 18
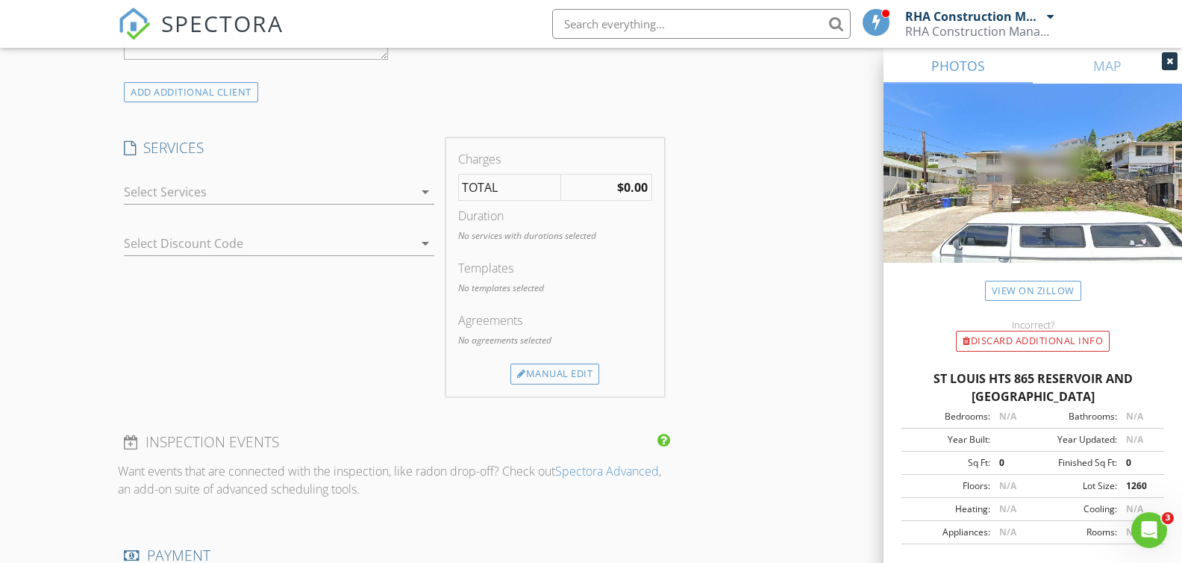
scroll to position [1021, 0]
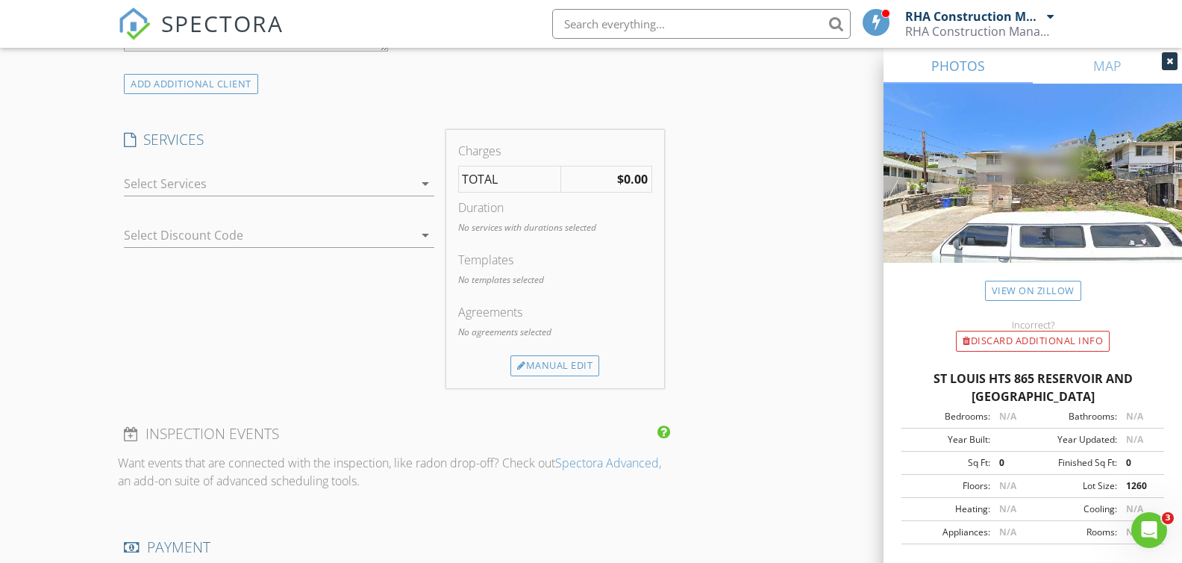
click at [419, 178] on icon "arrow_drop_down" at bounding box center [425, 184] width 18 height 18
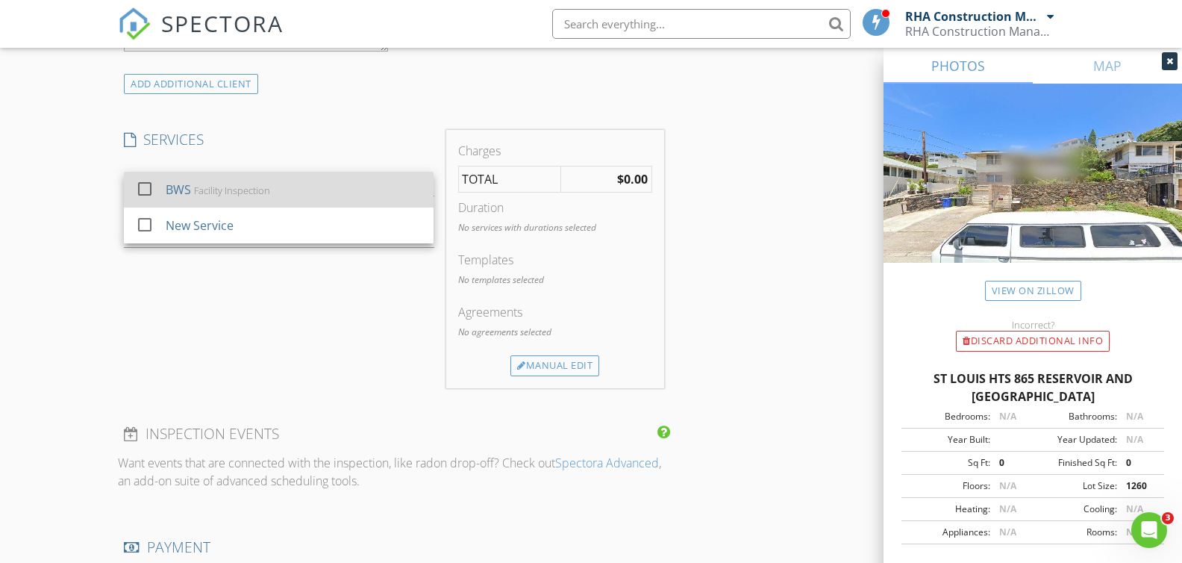
click at [419, 178] on div "BWS Facility Inspection" at bounding box center [294, 190] width 256 height 30
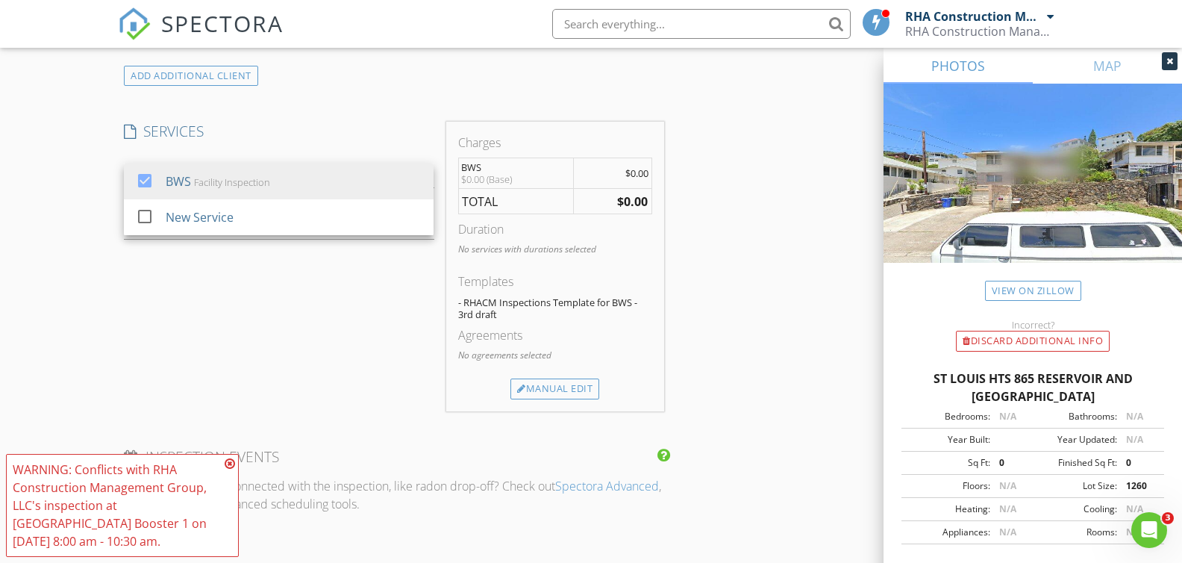
click at [361, 351] on div "SERVICES check_box BWS Facility Inspection check_box_outline_blank New Service …" at bounding box center [279, 267] width 322 height 290
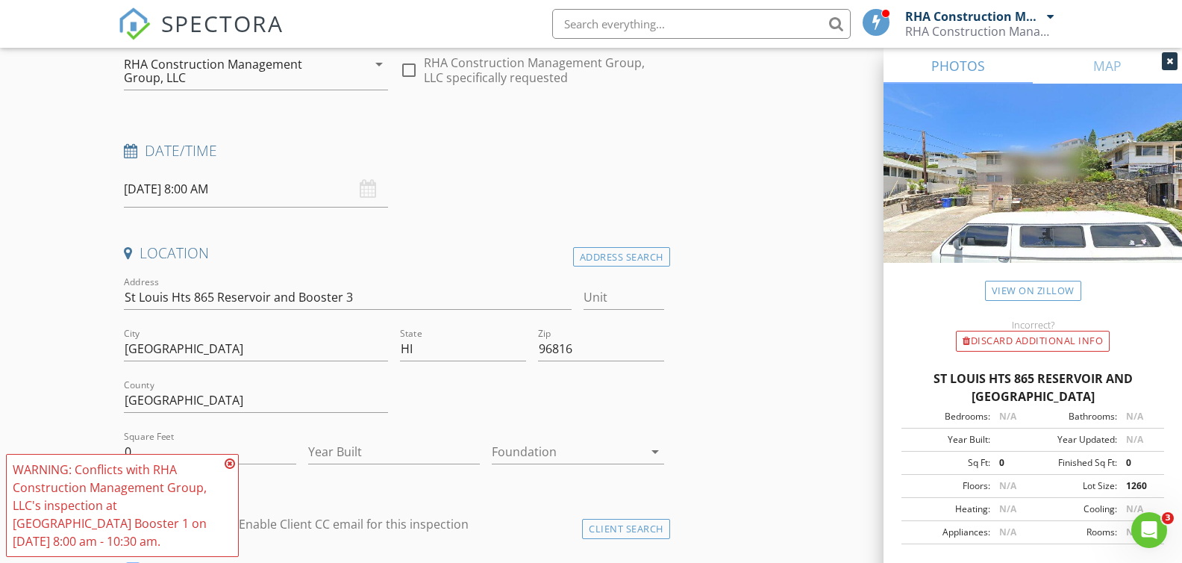
scroll to position [0, 0]
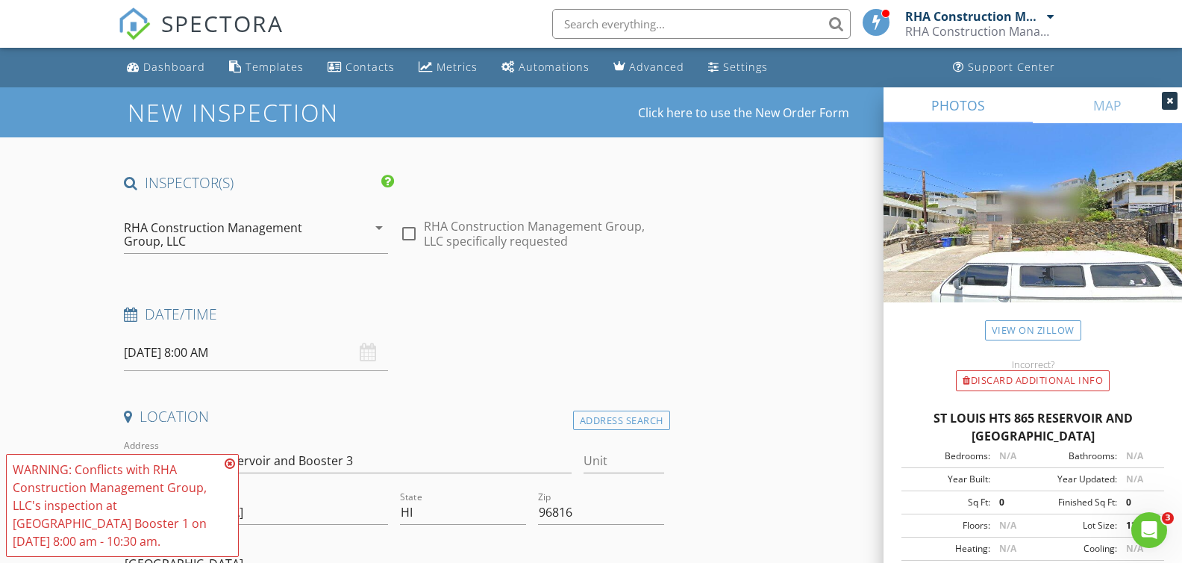
drag, startPoint x: 334, startPoint y: 375, endPoint x: 340, endPoint y: 360, distance: 15.7
click at [340, 355] on input "08/28/2025 8:00 AM" at bounding box center [256, 352] width 264 height 37
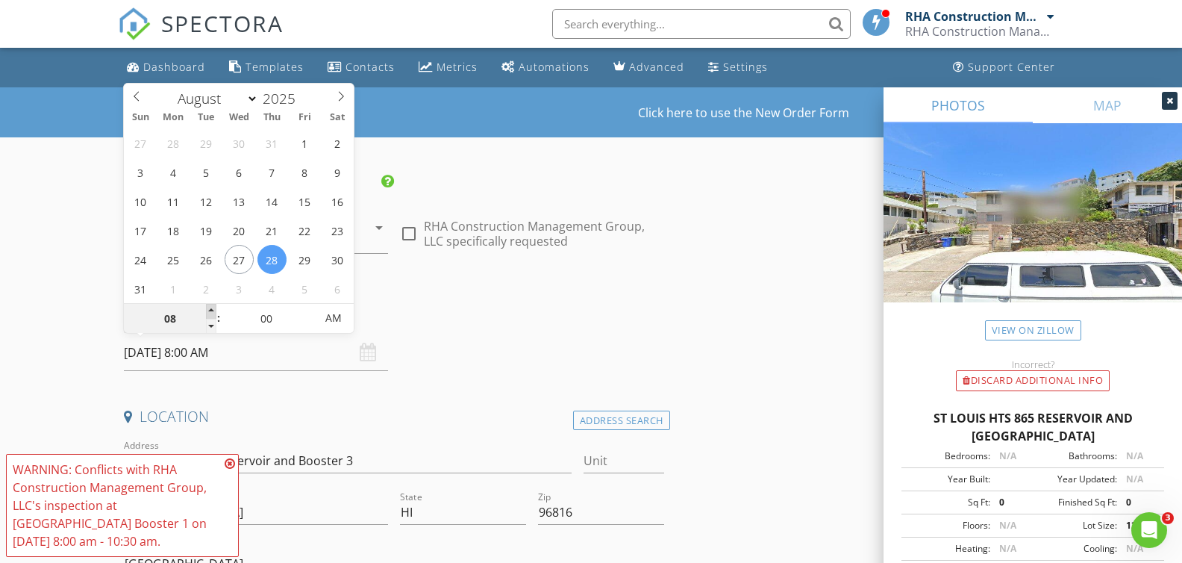
type input "09"
type input "08/28/2025 9:00 AM"
click at [213, 309] on span at bounding box center [211, 311] width 10 height 15
type input "10"
type input "08/28/2025 10:00 AM"
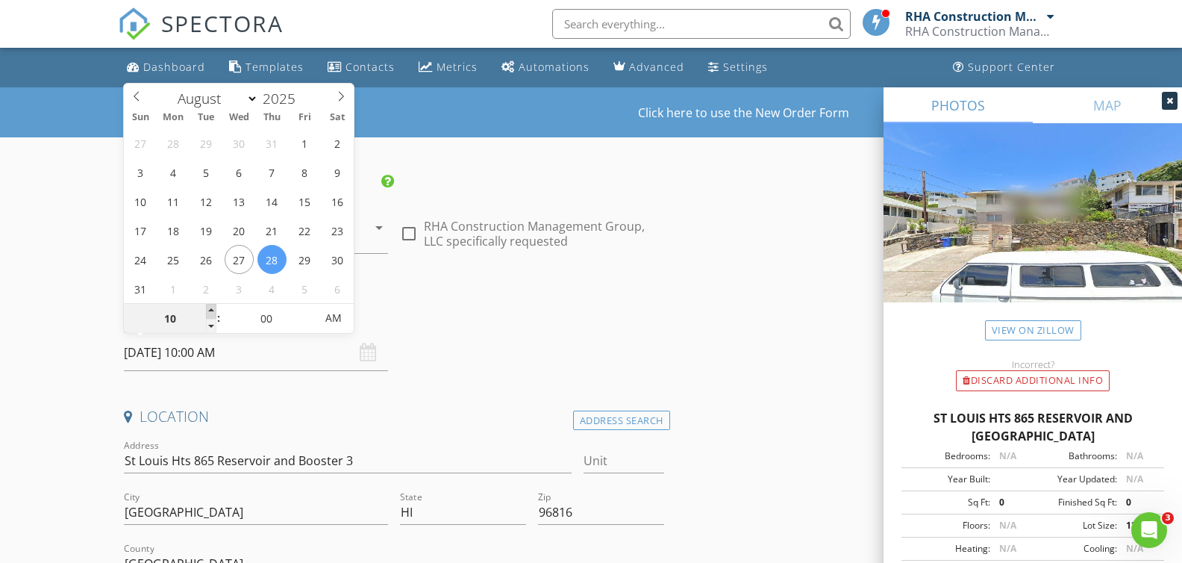
click at [213, 309] on span at bounding box center [211, 311] width 10 height 15
type input "11"
type input "08/28/2025 11:00 AM"
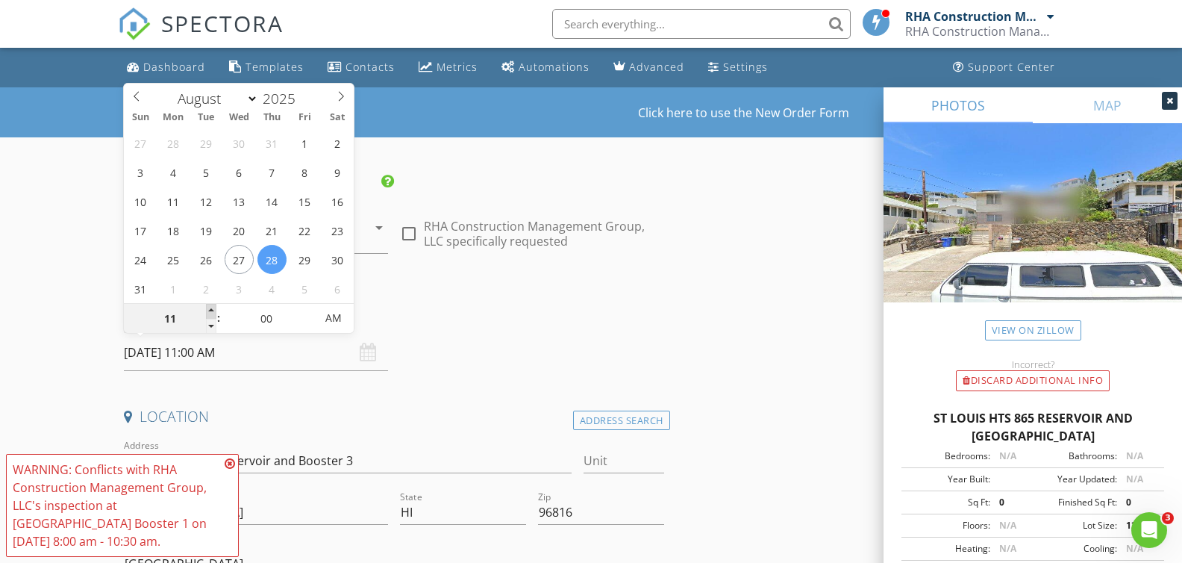
click at [213, 309] on span at bounding box center [211, 311] width 10 height 15
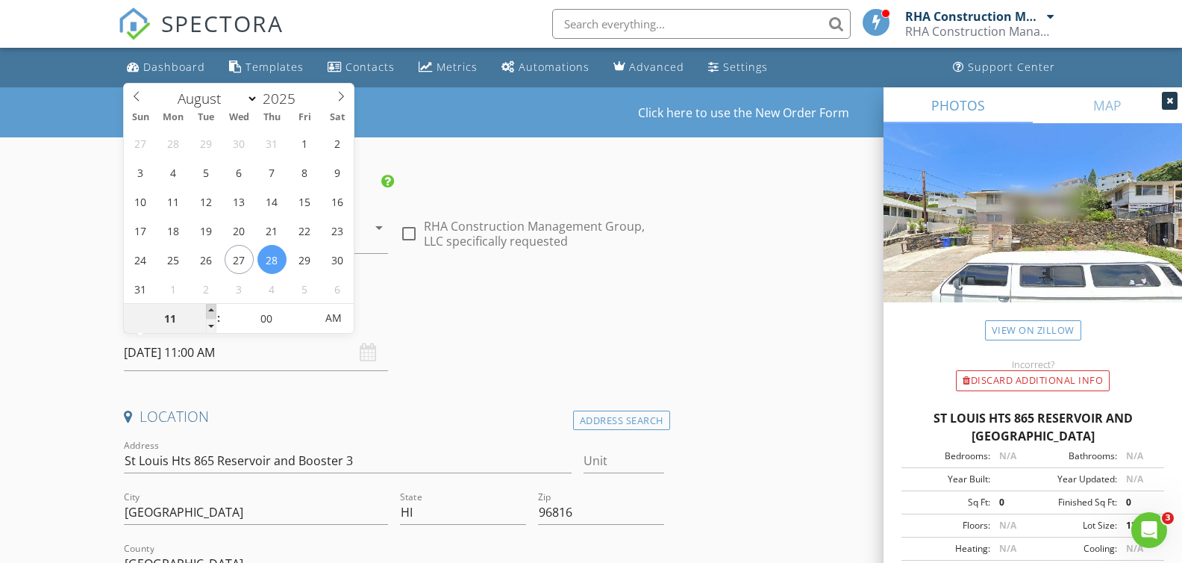
type input "12"
type input "[DATE] 12:00 PM"
click at [213, 309] on span at bounding box center [211, 311] width 10 height 15
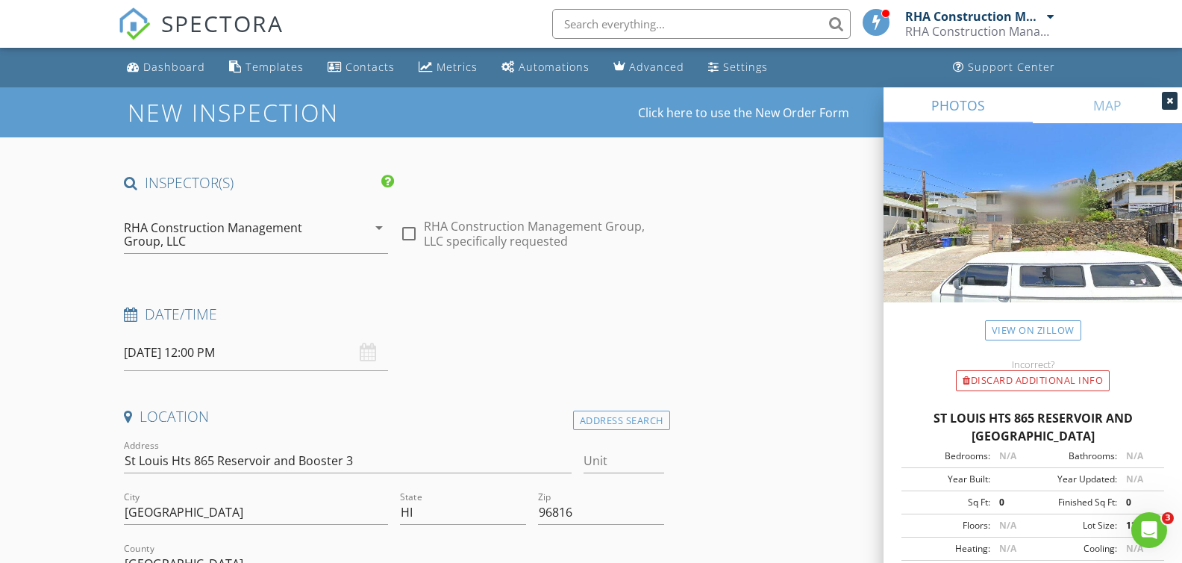
click at [519, 432] on div "Location" at bounding box center [393, 422] width 551 height 30
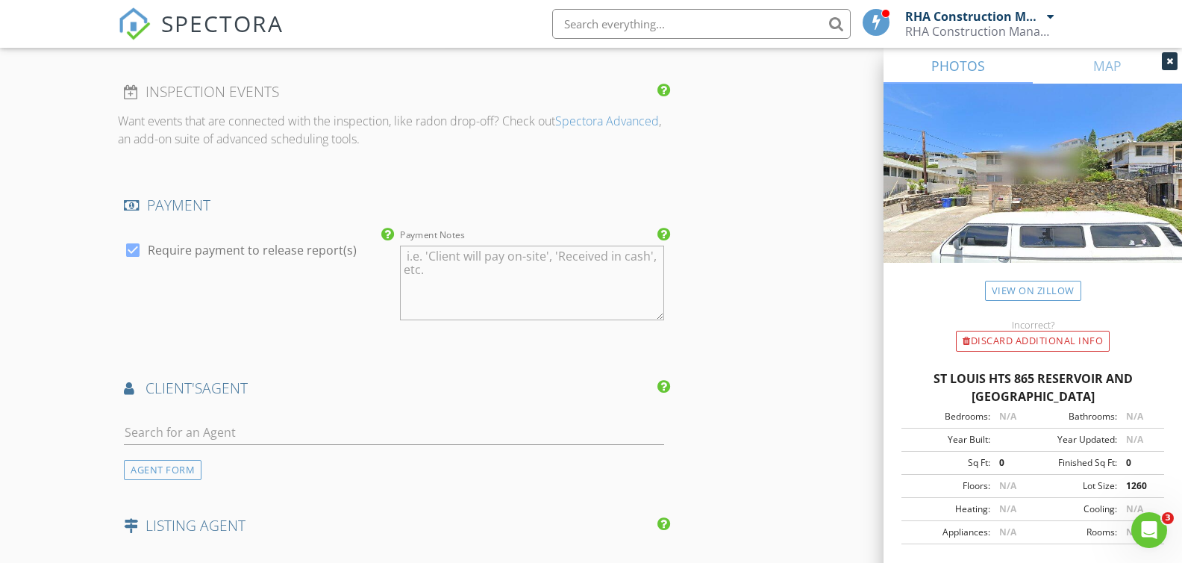
scroll to position [2002, 0]
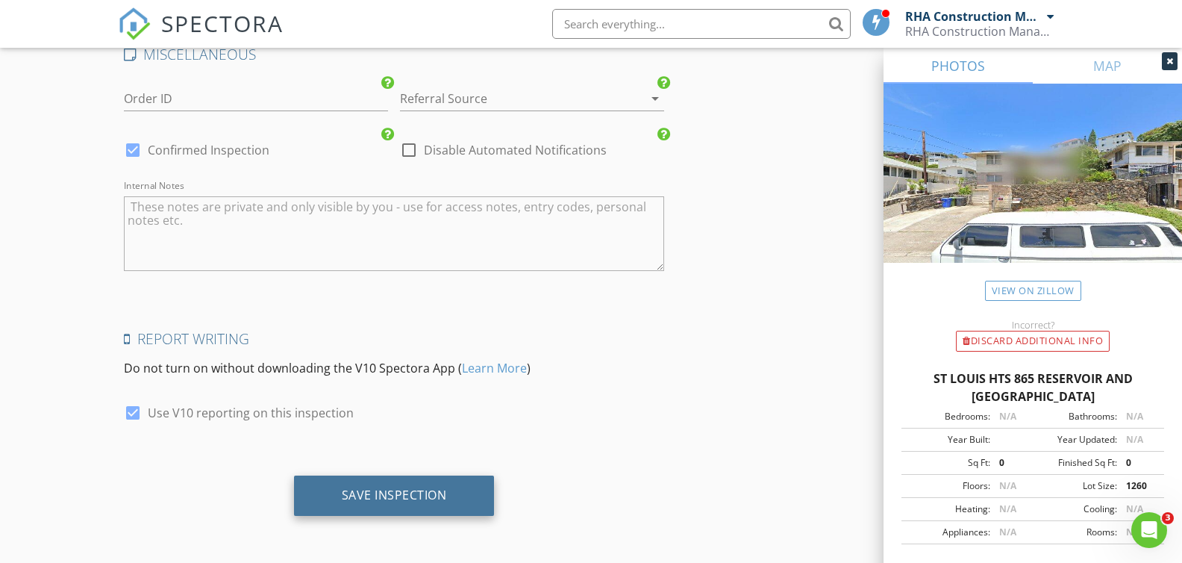
click at [375, 502] on div "Save Inspection" at bounding box center [394, 494] width 105 height 15
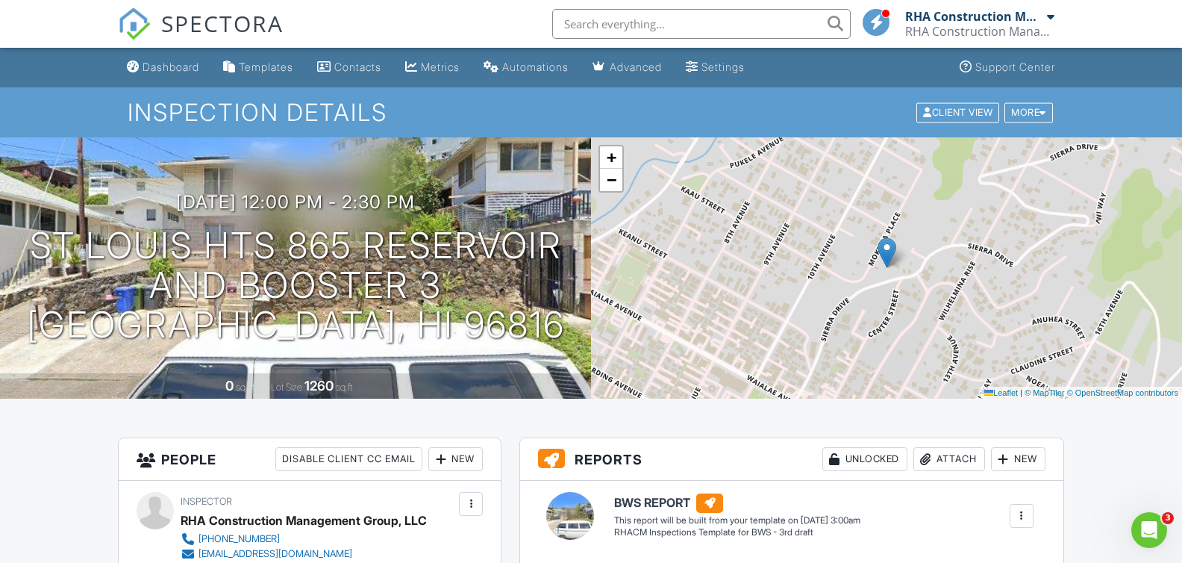
click at [204, 16] on span "SPECTORA" at bounding box center [222, 22] width 122 height 31
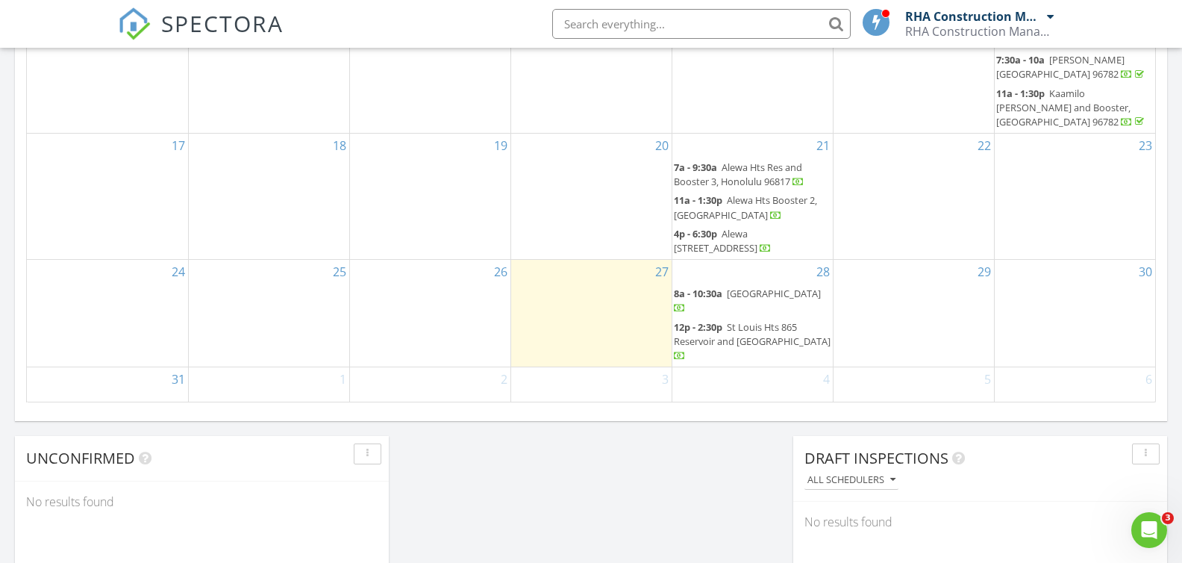
scroll to position [977, 0]
